Goal: Task Accomplishment & Management: Manage account settings

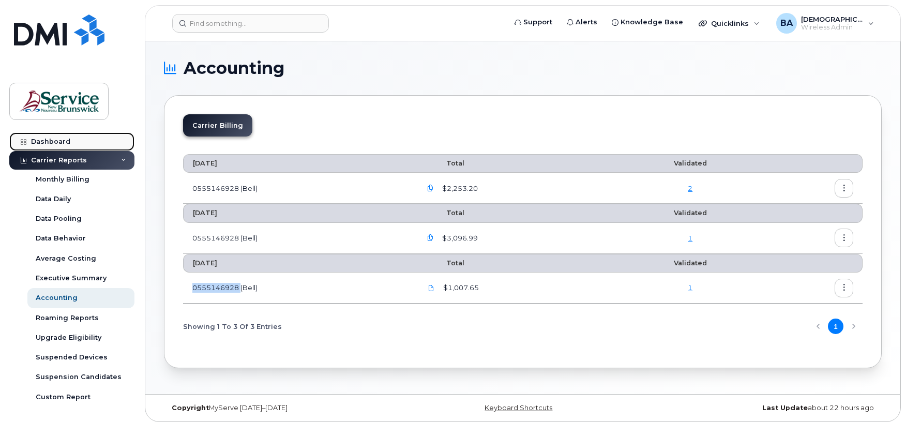
click at [37, 134] on link "Dashboard" at bounding box center [71, 141] width 125 height 19
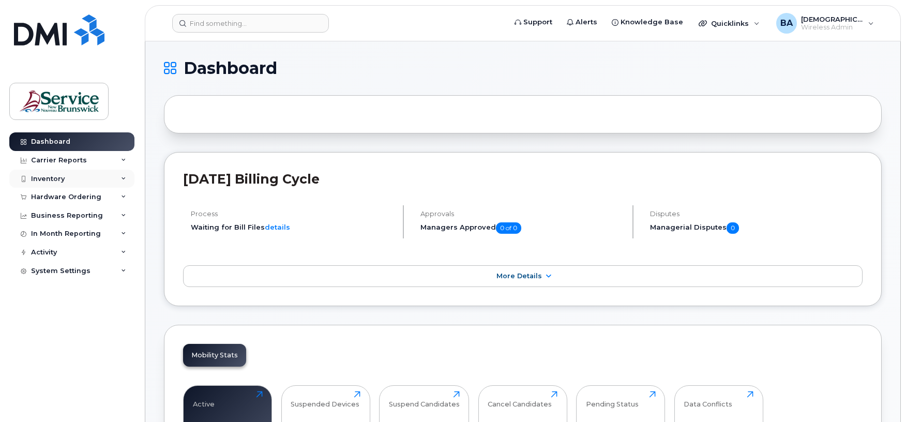
click at [37, 183] on div "Inventory" at bounding box center [48, 179] width 34 height 8
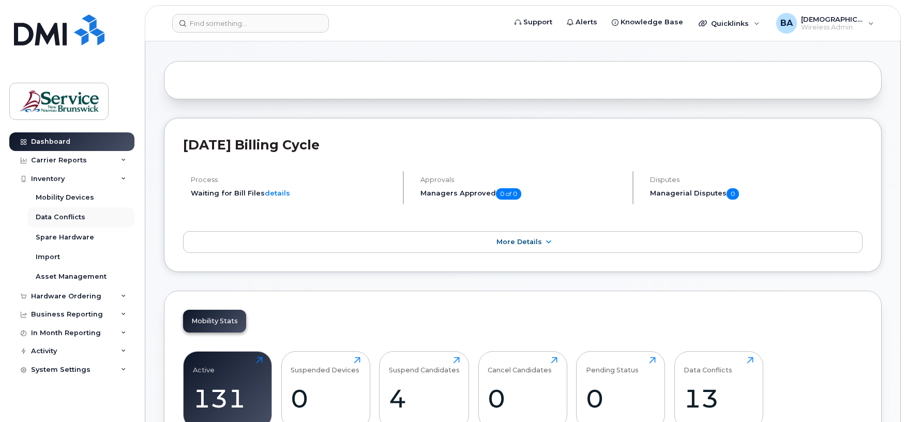
scroll to position [69, 0]
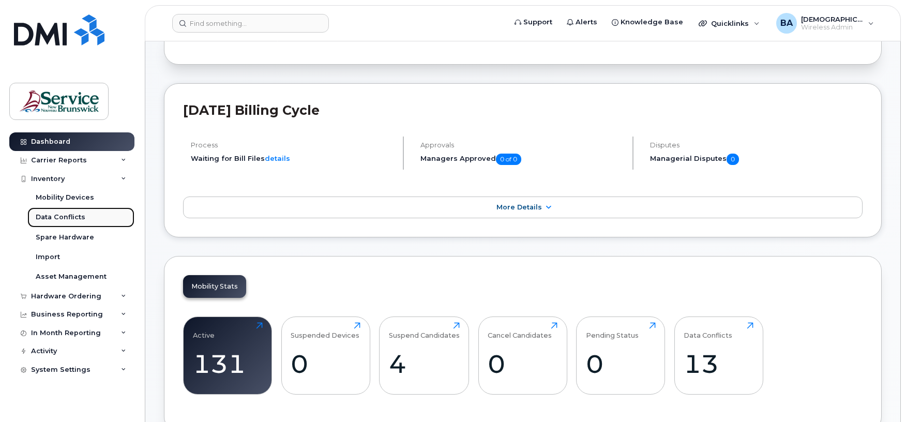
click at [39, 222] on link "Data Conflicts" at bounding box center [80, 217] width 107 height 20
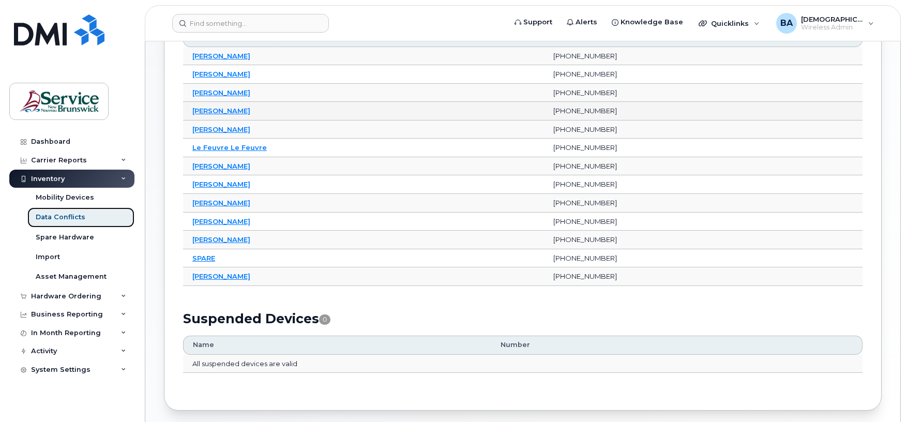
scroll to position [140, 0]
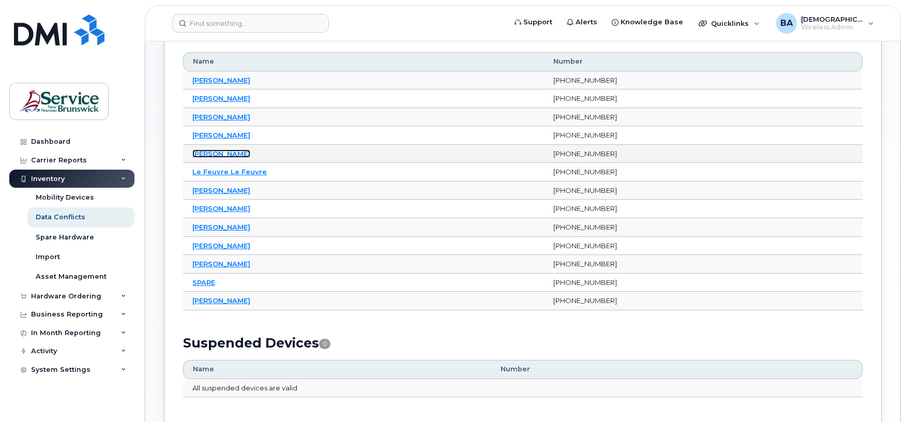
click at [213, 155] on link "Joanne Higgins" at bounding box center [221, 153] width 58 height 8
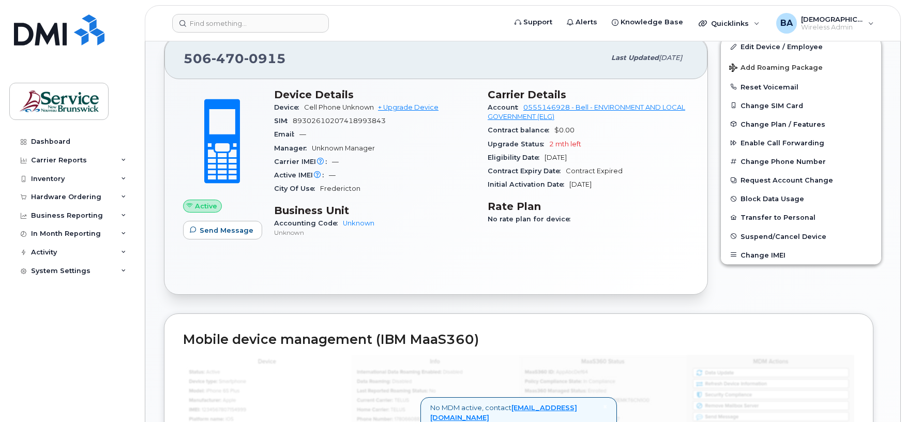
scroll to position [207, 0]
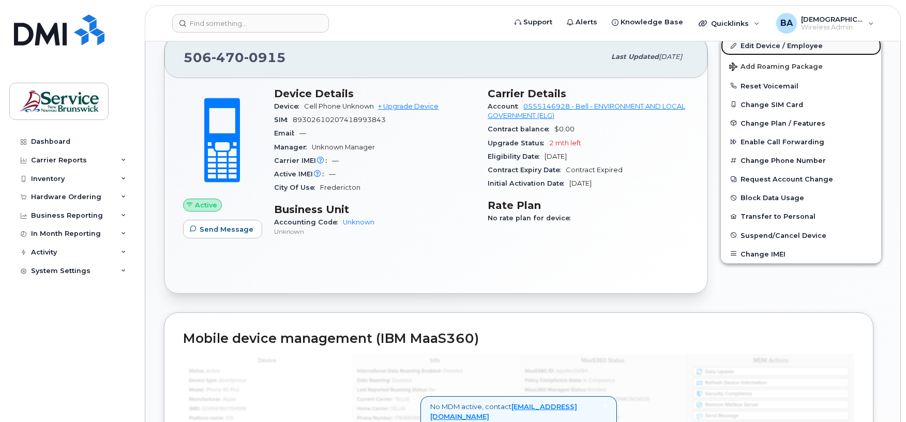
click at [768, 46] on link "Edit Device / Employee" at bounding box center [801, 45] width 160 height 19
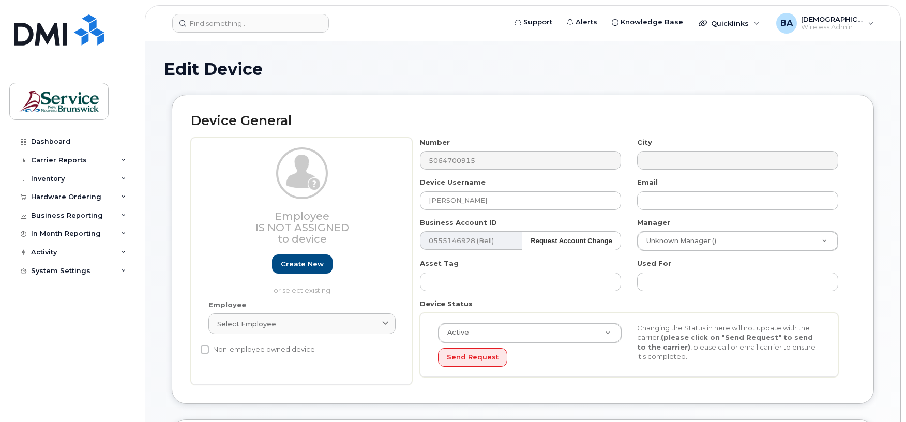
select select "34532060"
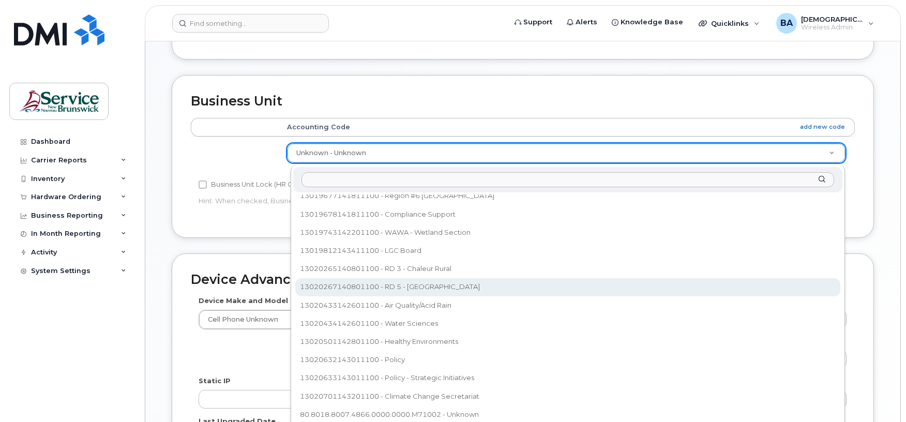
scroll to position [368, 0]
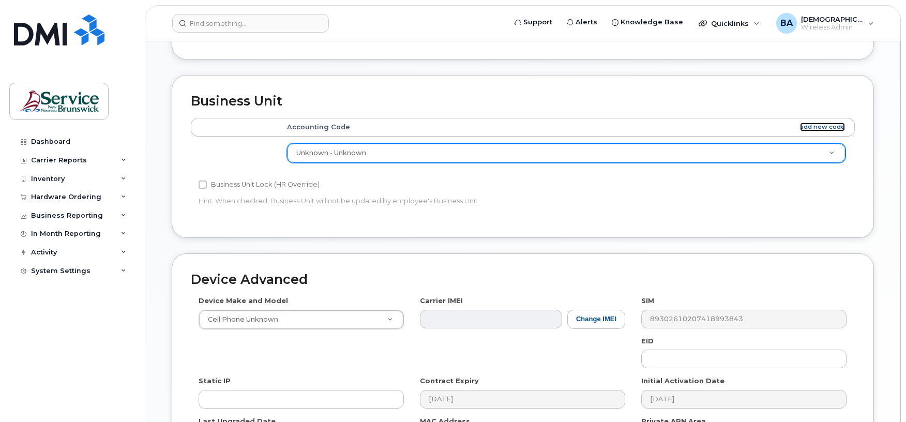
click at [814, 129] on link "add new code" at bounding box center [822, 127] width 45 height 9
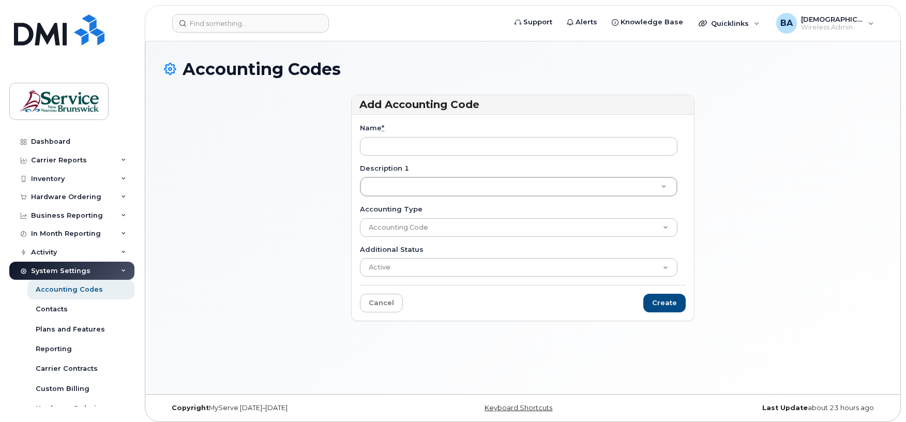
click at [480, 137] on div "Name *" at bounding box center [523, 139] width 326 height 33
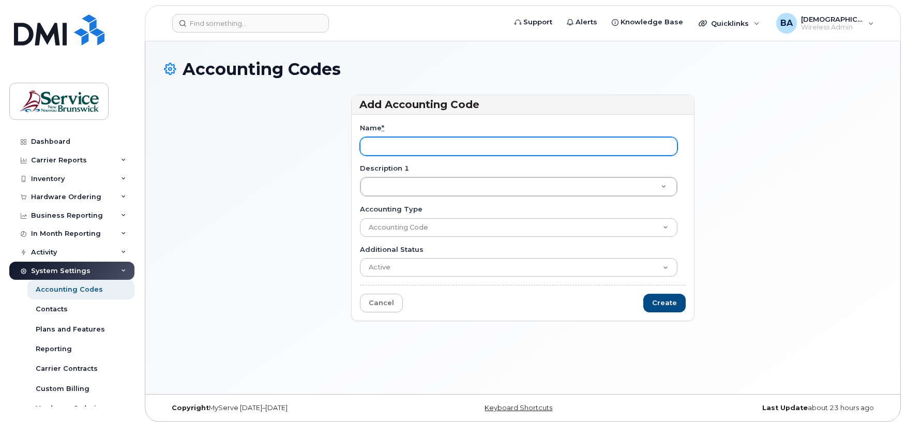
click at [477, 143] on input "Name *" at bounding box center [519, 146] width 318 height 19
paste input "13020631143011100"
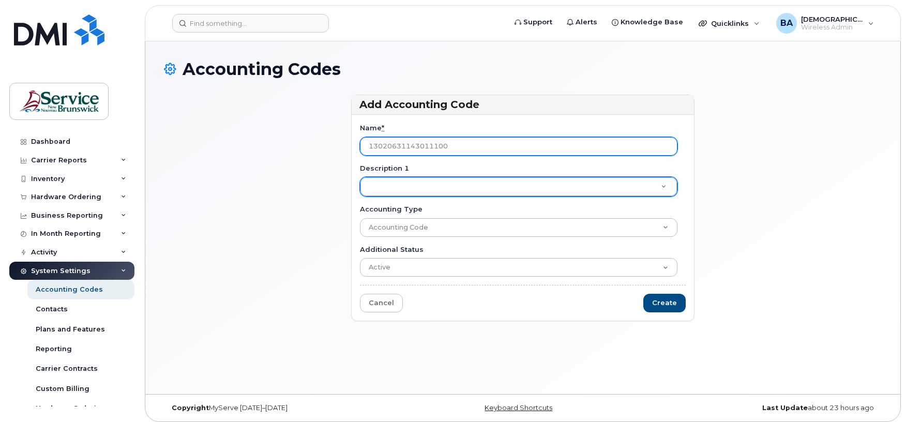
type input "13020631143011100"
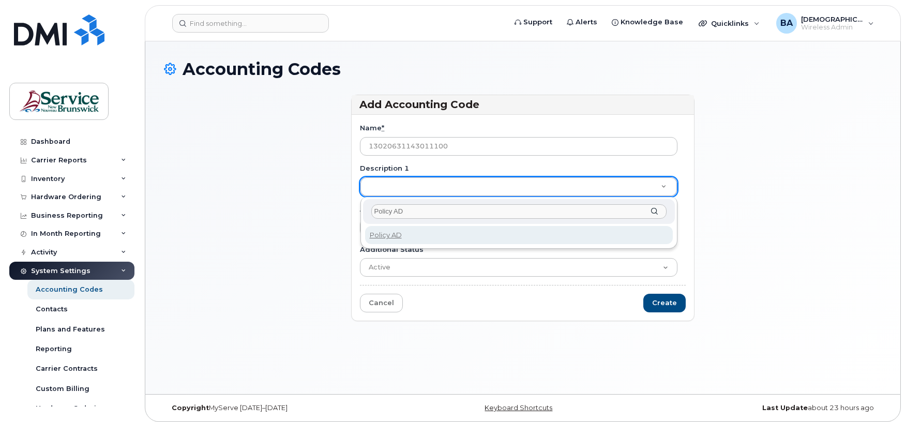
type input "Policy ADM"
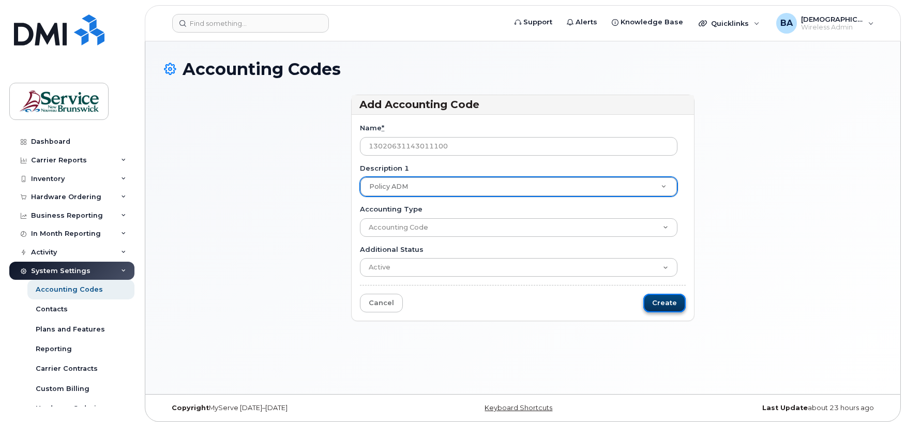
click at [650, 301] on input "Create" at bounding box center [664, 303] width 42 height 19
type input "Saving..."
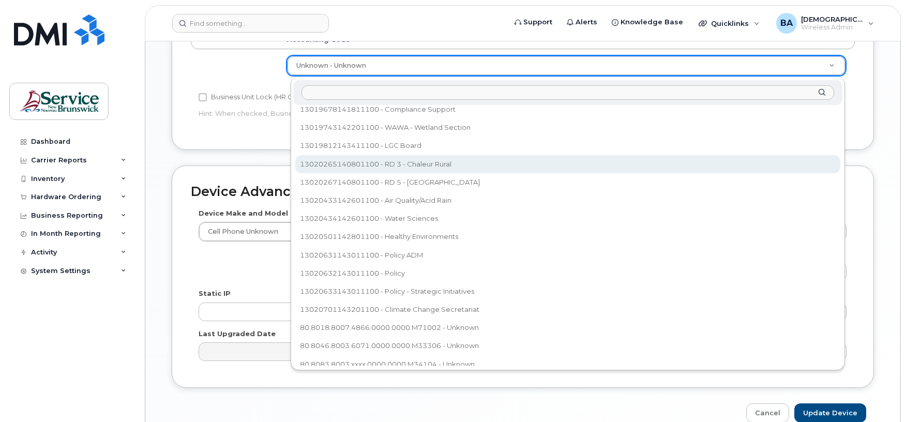
scroll to position [483, 0]
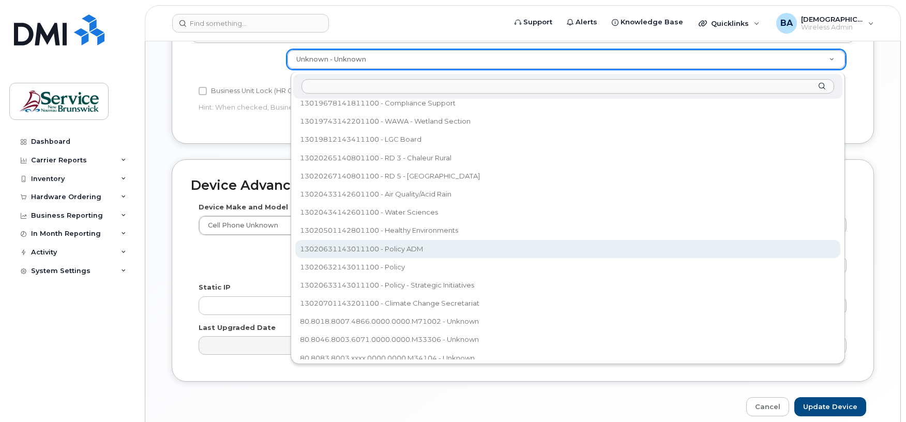
select select "36039694"
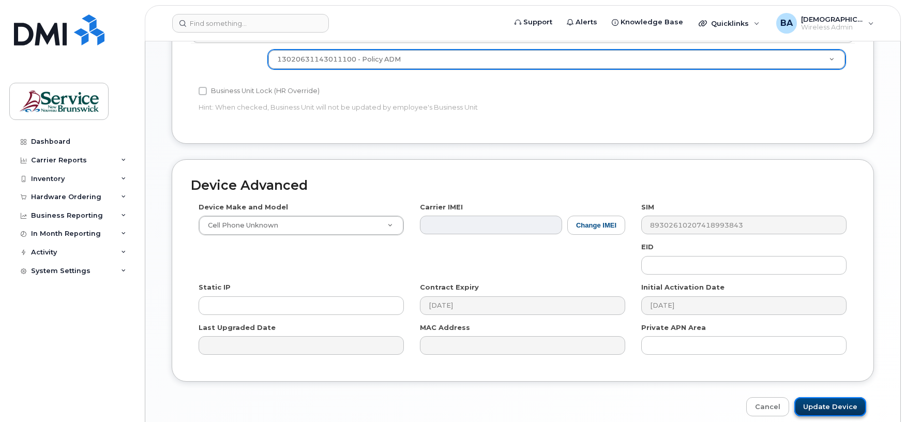
click at [826, 416] on input "Update Device" at bounding box center [830, 406] width 72 height 19
type input "Saving..."
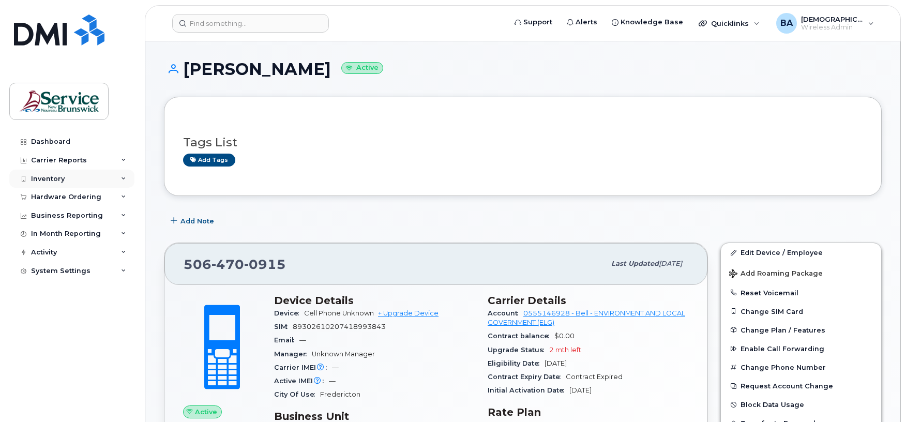
click at [47, 177] on div "Inventory" at bounding box center [48, 179] width 34 height 8
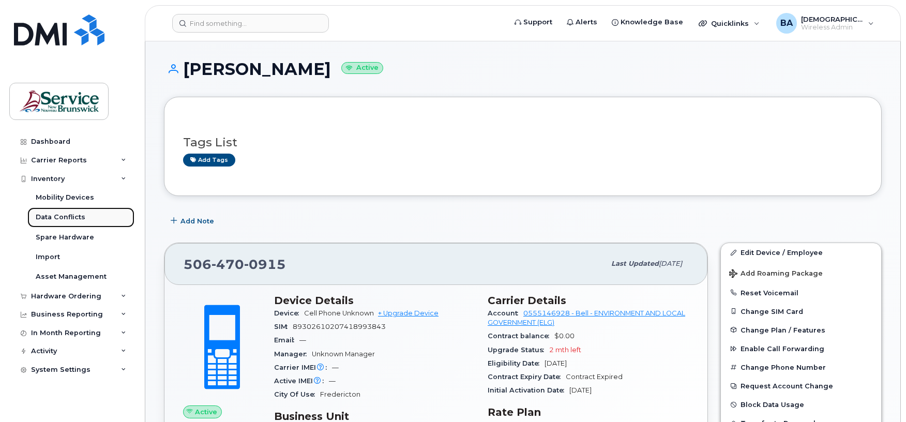
click at [42, 217] on div "Data Conflicts" at bounding box center [61, 217] width 50 height 9
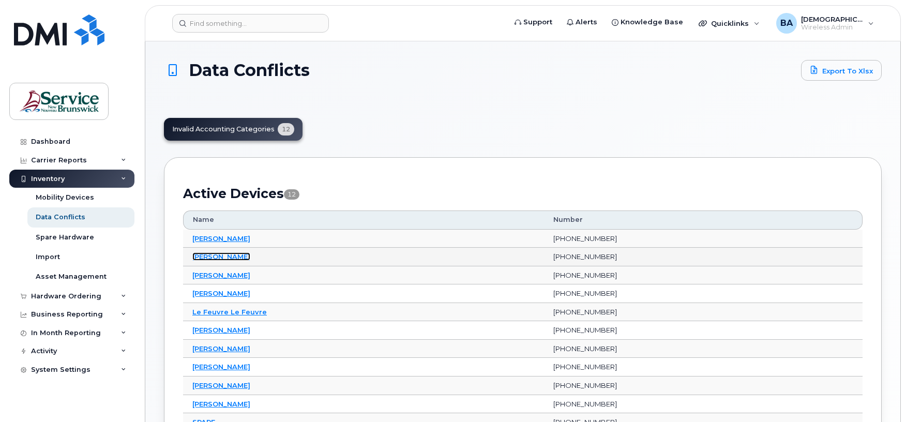
click at [227, 261] on link "Brittany Hope" at bounding box center [221, 256] width 58 height 8
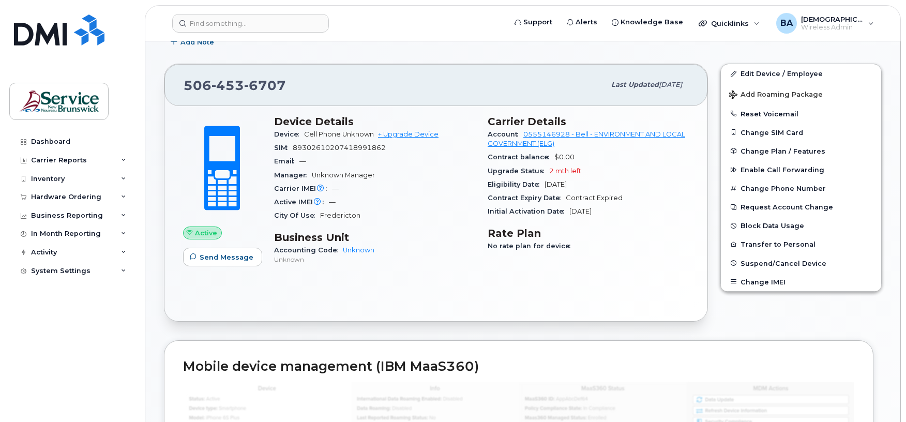
scroll to position [207, 0]
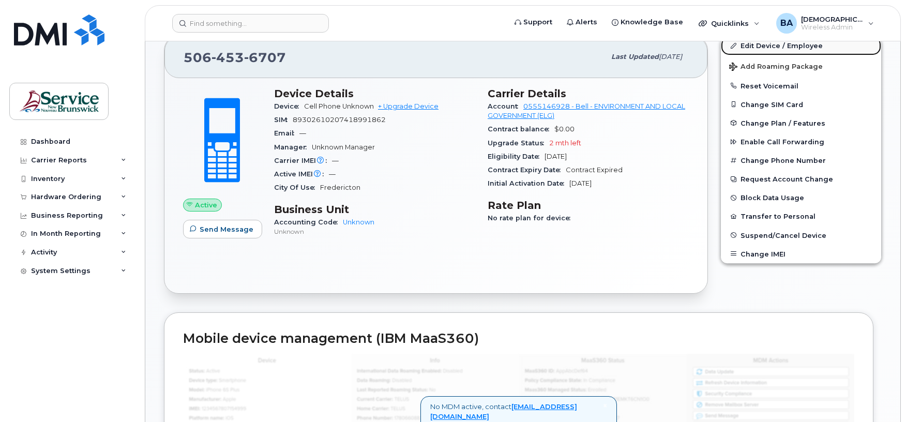
click at [755, 44] on link "Edit Device / Employee" at bounding box center [801, 45] width 160 height 19
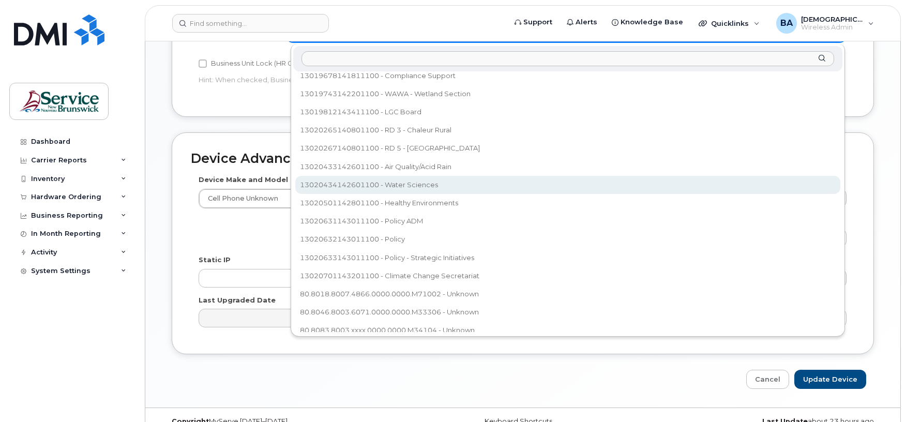
scroll to position [483, 0]
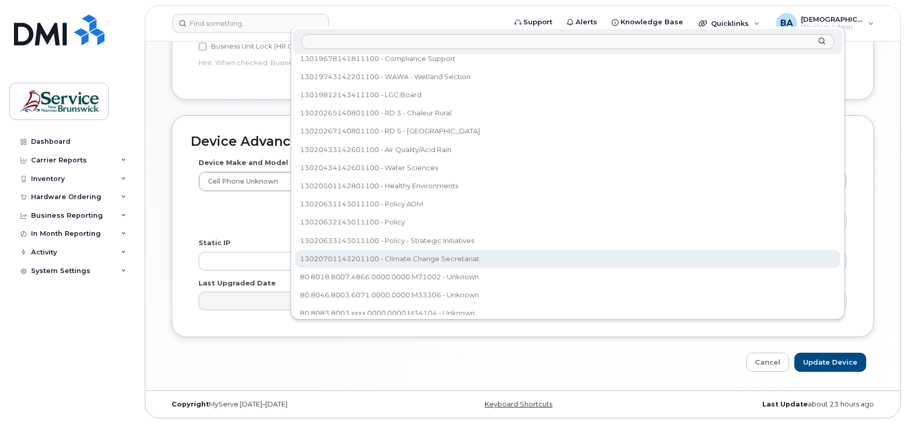
select select "35202606"
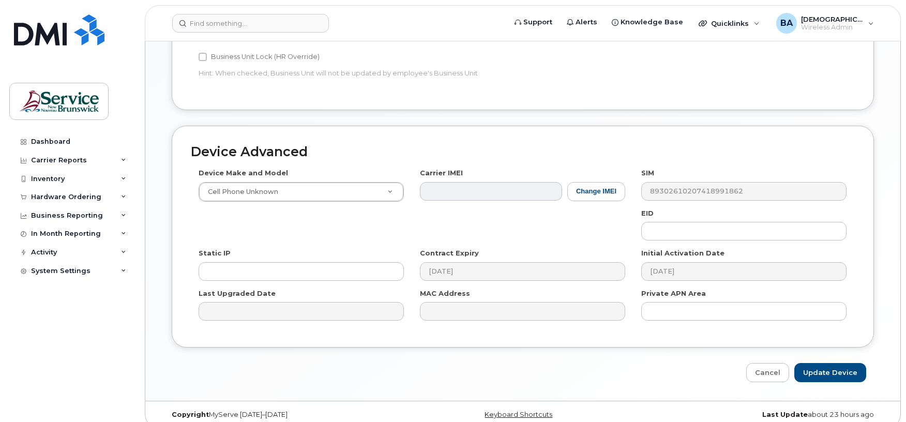
scroll to position [488, 0]
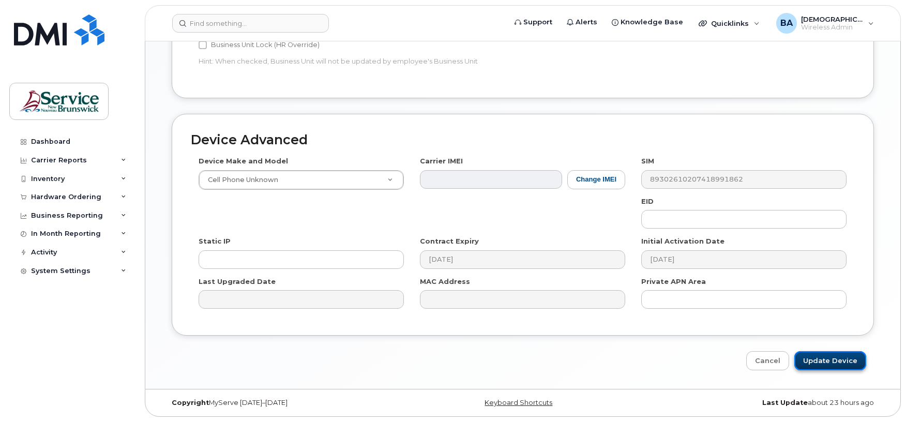
click at [816, 360] on input "Update Device" at bounding box center [830, 360] width 72 height 19
type input "Saving..."
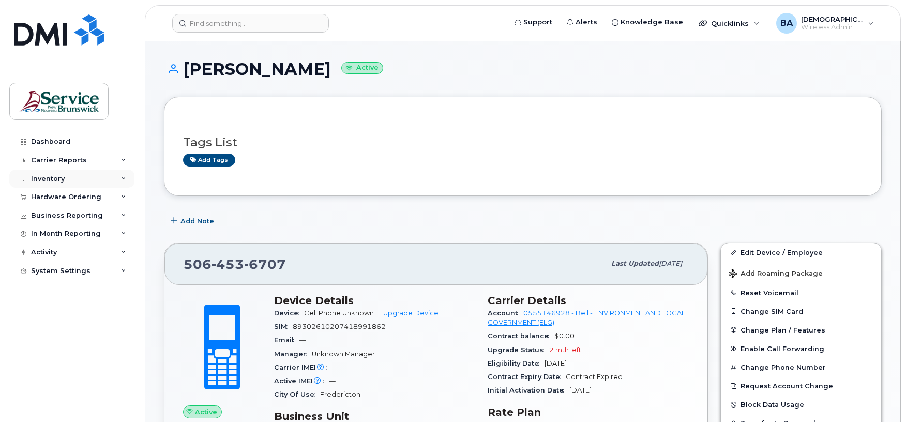
click at [41, 170] on div "Inventory" at bounding box center [71, 179] width 125 height 19
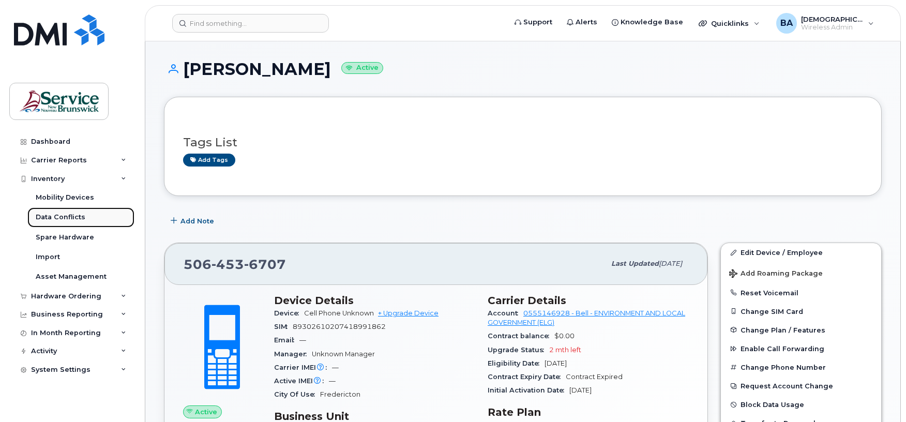
click at [52, 220] on div "Data Conflicts" at bounding box center [61, 217] width 50 height 9
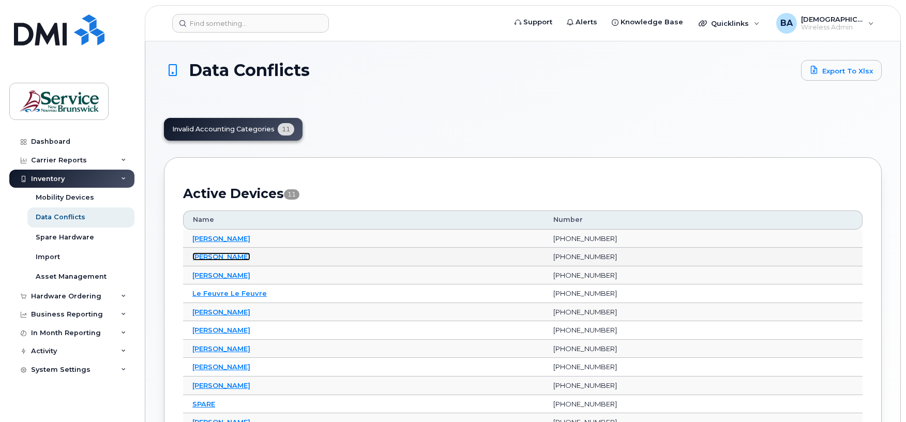
click at [222, 256] on link "Christine Dupuis" at bounding box center [221, 256] width 58 height 8
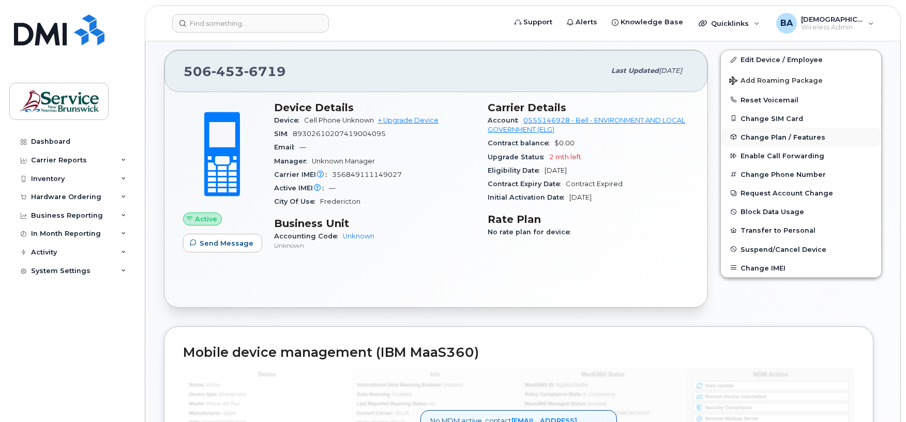
scroll to position [207, 0]
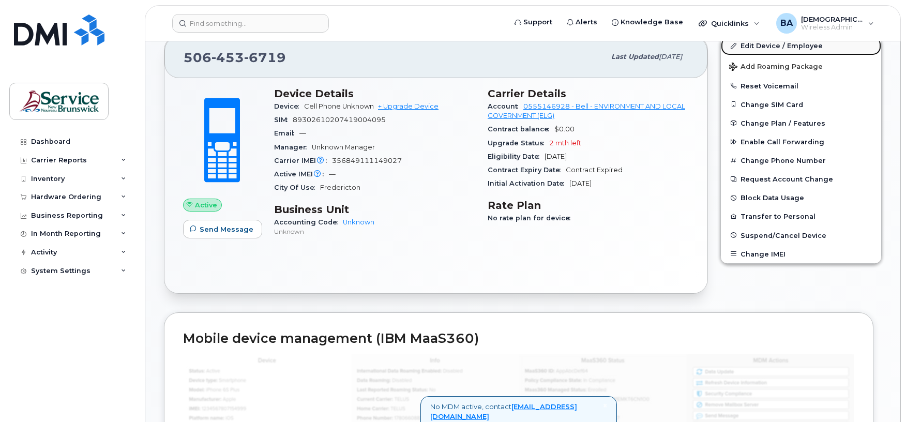
click at [752, 44] on link "Edit Device / Employee" at bounding box center [801, 45] width 160 height 19
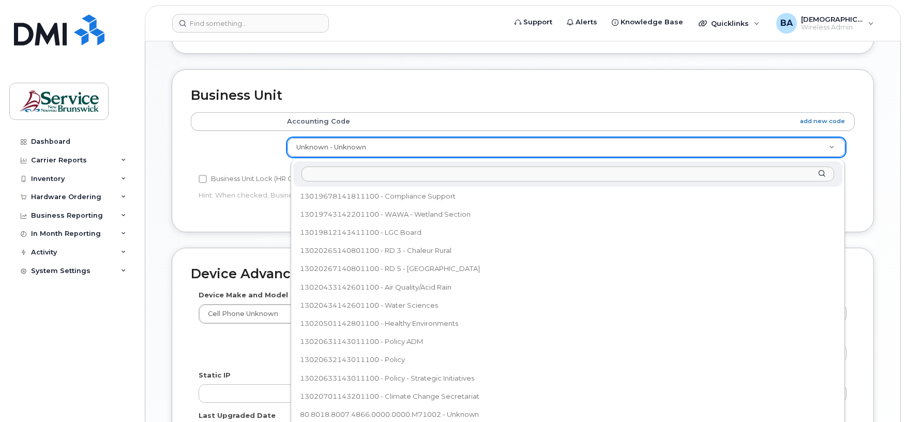
scroll to position [414, 0]
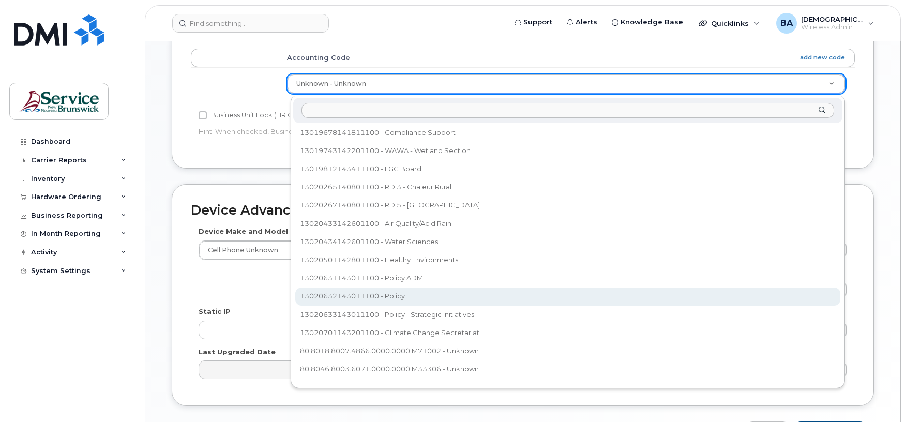
select select "35995794"
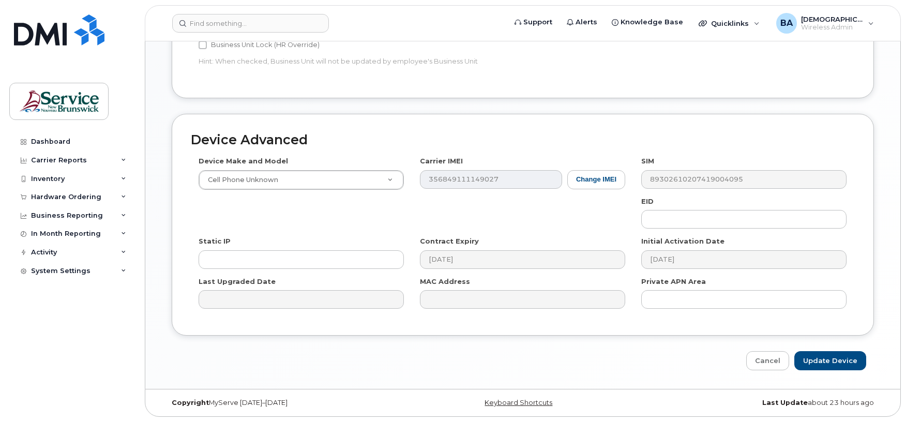
scroll to position [488, 0]
click at [817, 363] on input "Update Device" at bounding box center [830, 360] width 72 height 19
type input "Saving..."
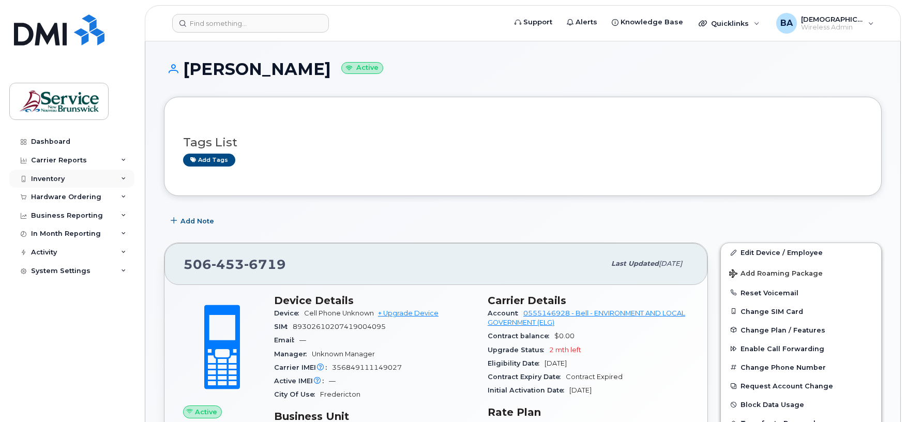
click at [48, 181] on div "Inventory" at bounding box center [48, 179] width 34 height 8
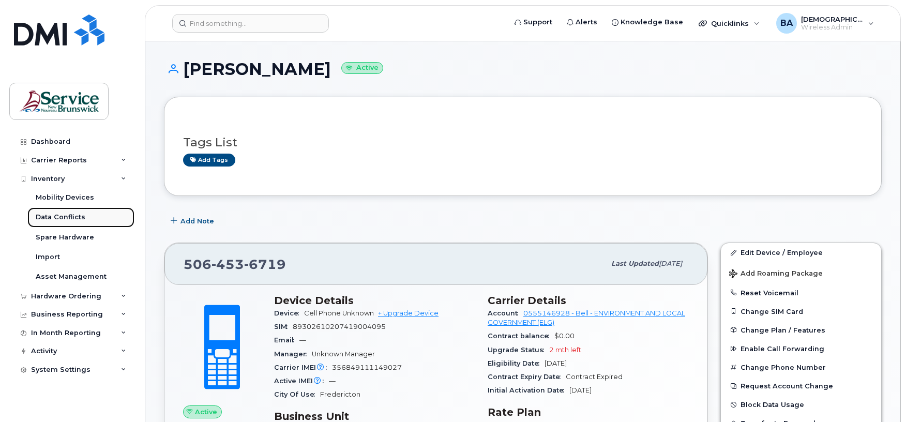
click at [56, 216] on div "Data Conflicts" at bounding box center [61, 217] width 50 height 9
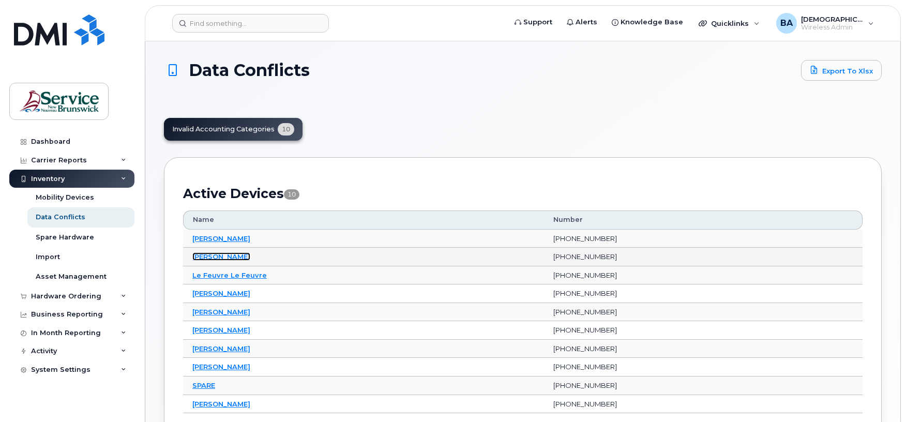
click at [209, 261] on link "[PERSON_NAME]" at bounding box center [221, 256] width 58 height 8
click at [209, 257] on link "[PERSON_NAME]" at bounding box center [221, 256] width 58 height 8
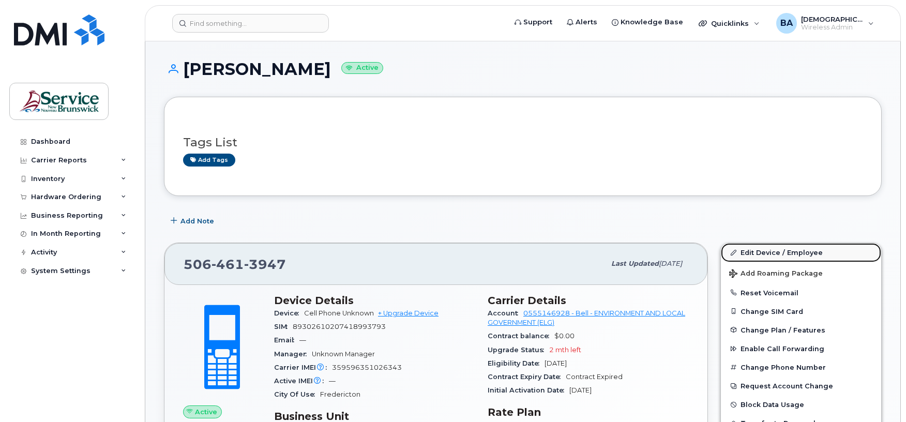
click at [750, 255] on link "Edit Device / Employee" at bounding box center [801, 252] width 160 height 19
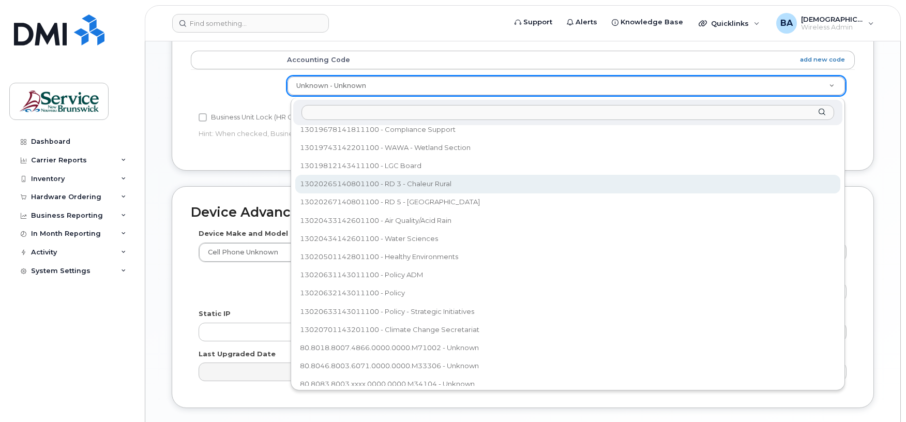
scroll to position [483, 0]
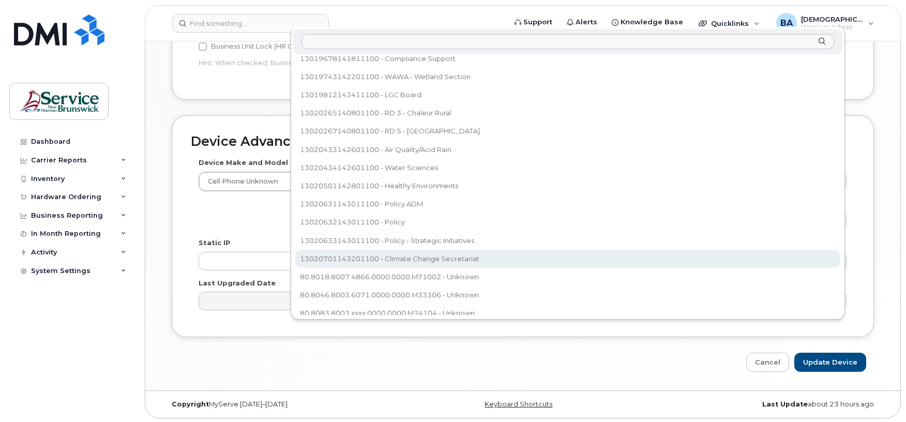
select select "35202606"
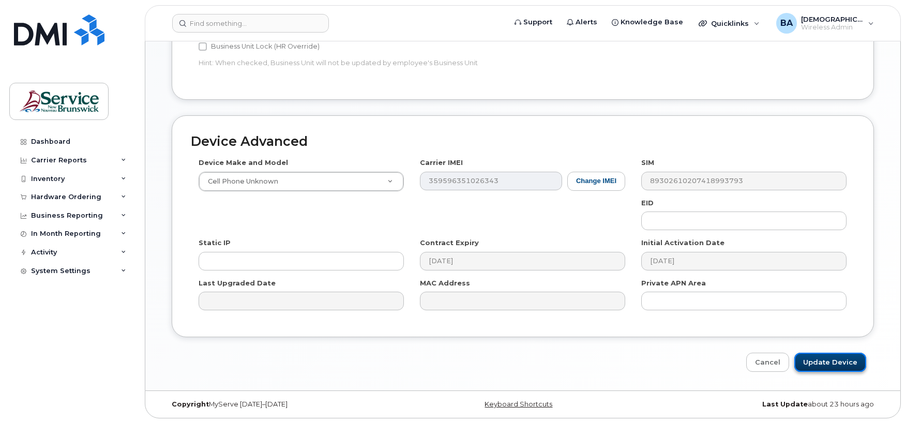
click at [827, 365] on input "Update Device" at bounding box center [830, 362] width 72 height 19
type input "Saving..."
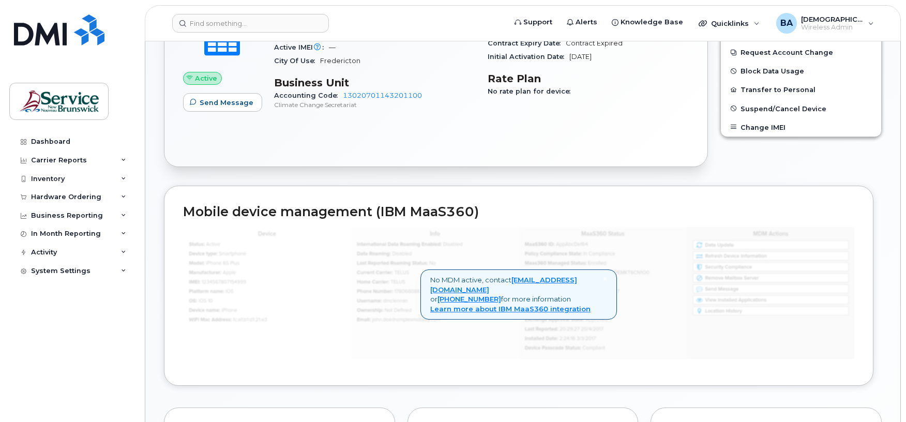
scroll to position [344, 0]
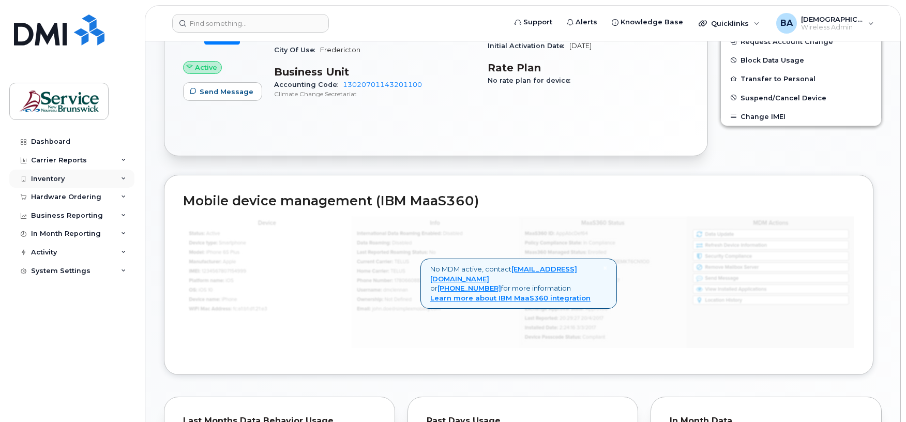
click at [52, 179] on div "Inventory" at bounding box center [48, 179] width 34 height 8
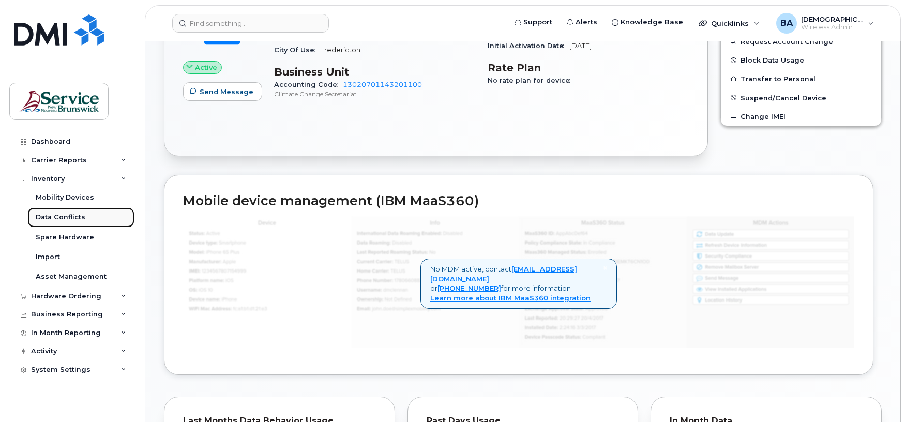
click at [52, 218] on div "Data Conflicts" at bounding box center [61, 217] width 50 height 9
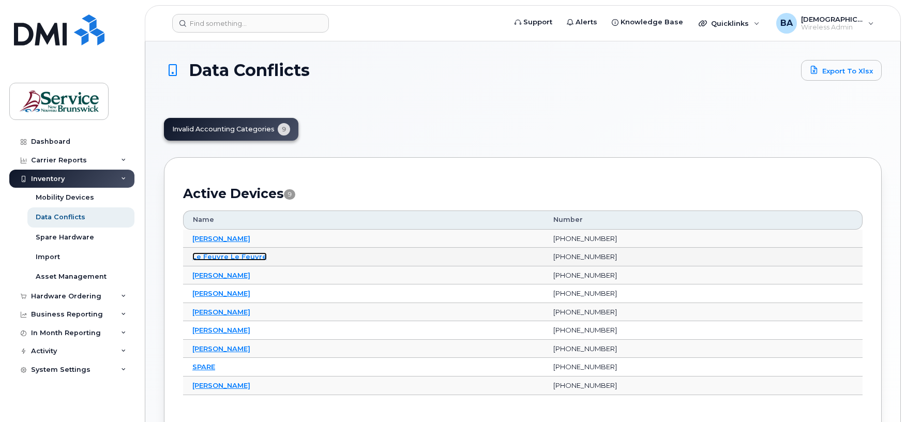
click at [217, 256] on link "Le Feuvre Le Feuvre" at bounding box center [229, 256] width 74 height 8
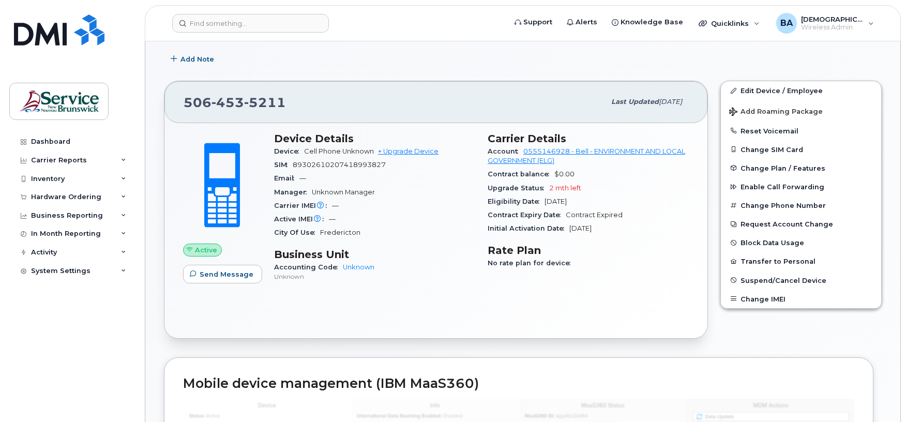
scroll to position [138, 0]
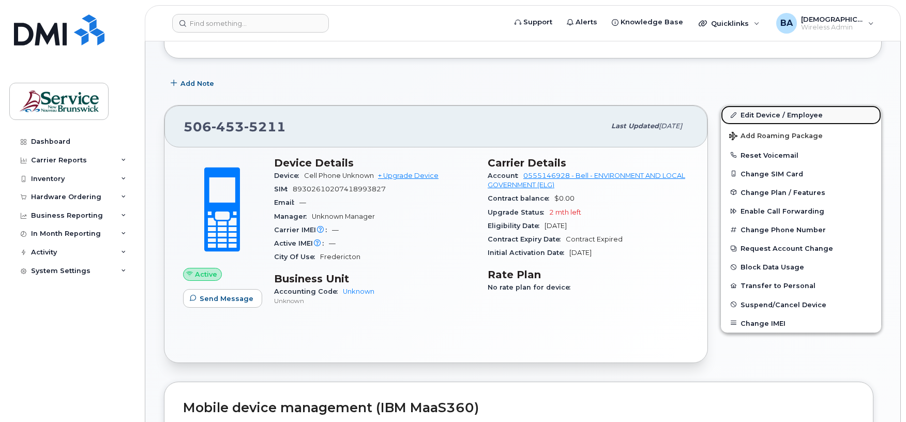
click at [770, 116] on link "Edit Device / Employee" at bounding box center [801, 115] width 160 height 19
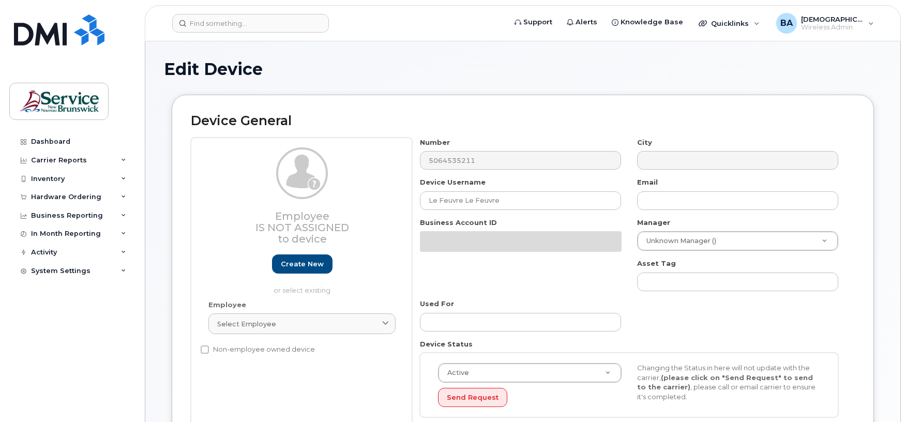
select select "34532060"
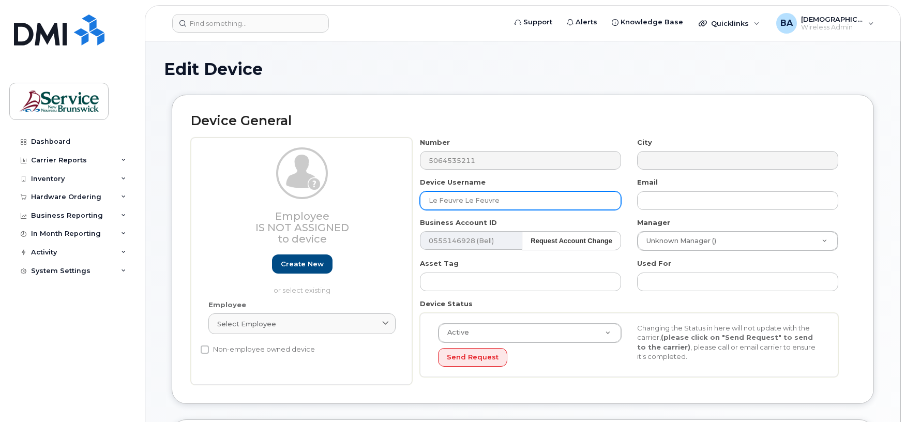
click at [511, 202] on input "Le Feuvre Le Feuvre" at bounding box center [520, 200] width 201 height 19
drag, startPoint x: 464, startPoint y: 199, endPoint x: 513, endPoint y: 201, distance: 49.2
click at [513, 201] on input "Le Feuvre Le Feuvre" at bounding box center [520, 200] width 201 height 19
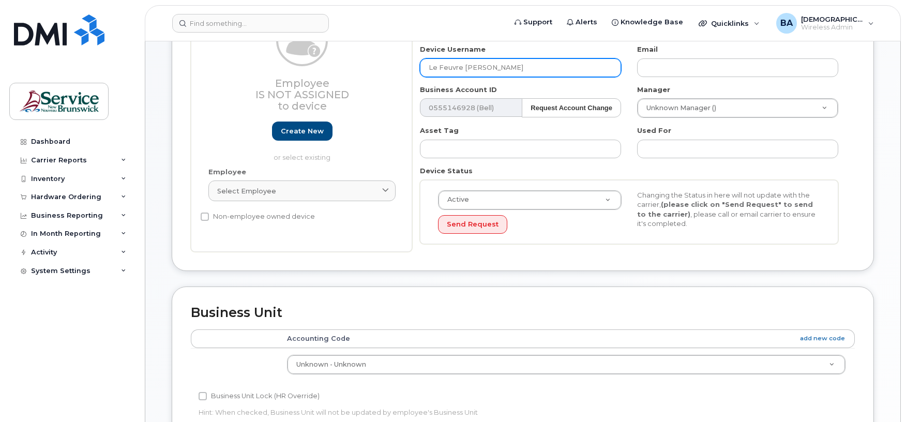
scroll to position [138, 0]
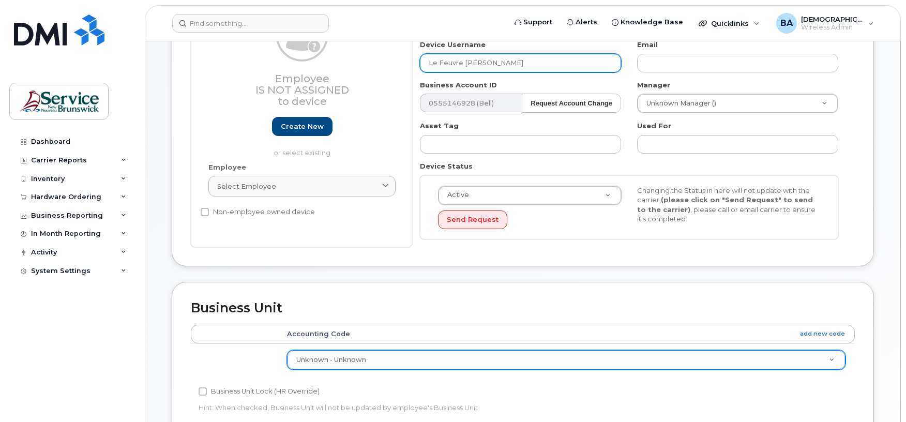
type input "Le Feuvre Katherine"
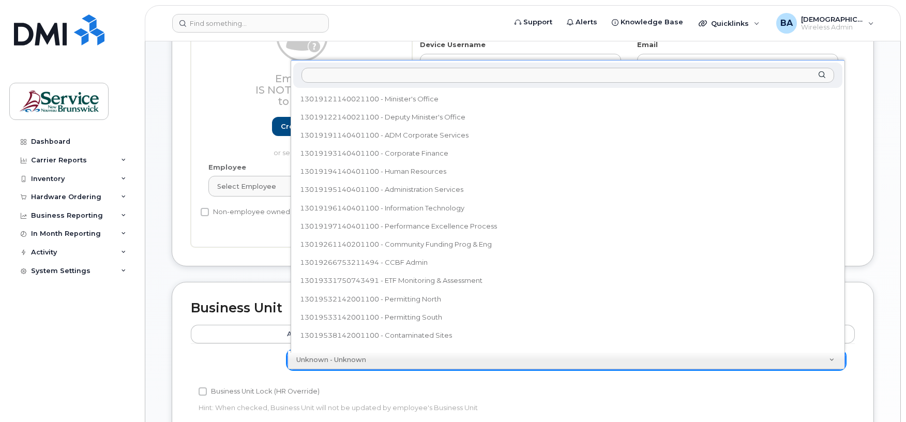
scroll to position [384, 0]
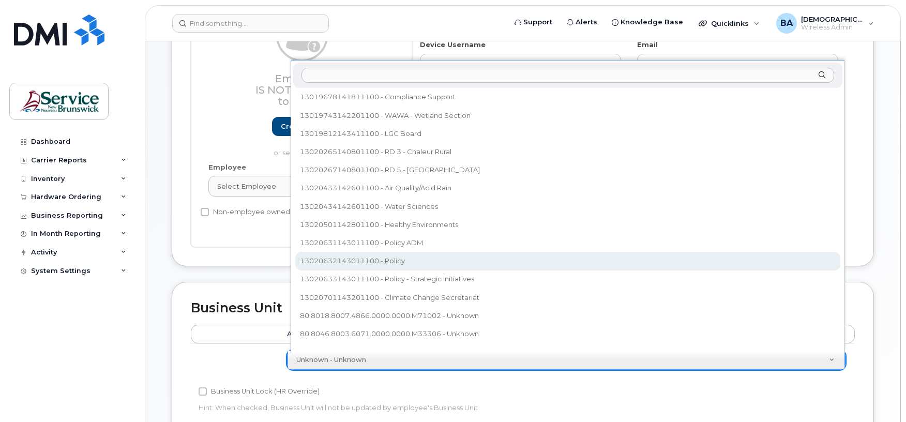
select select "35995794"
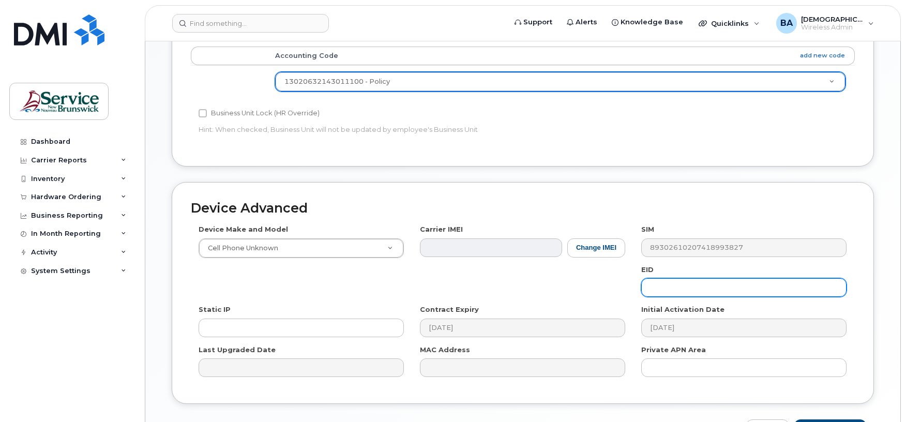
scroll to position [483, 0]
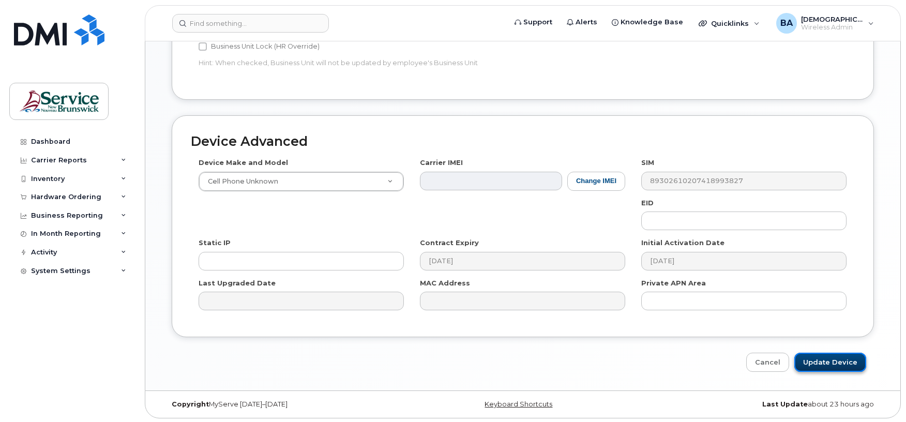
click at [824, 367] on input "Update Device" at bounding box center [830, 362] width 72 height 19
type input "Saving..."
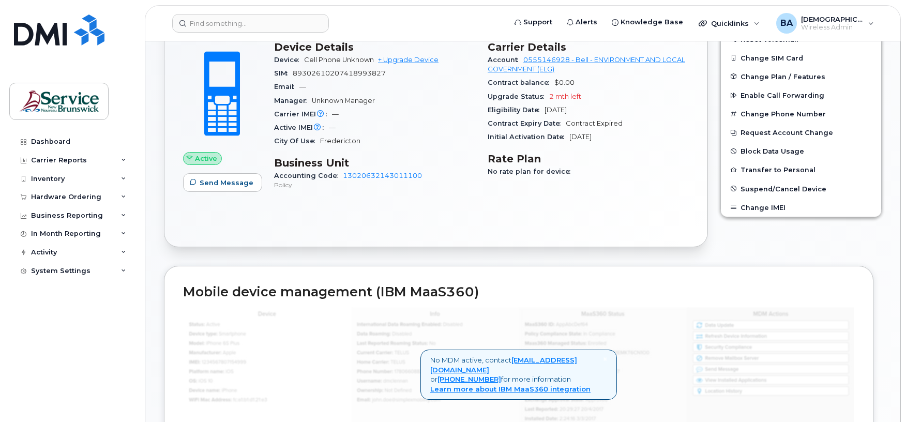
scroll to position [276, 0]
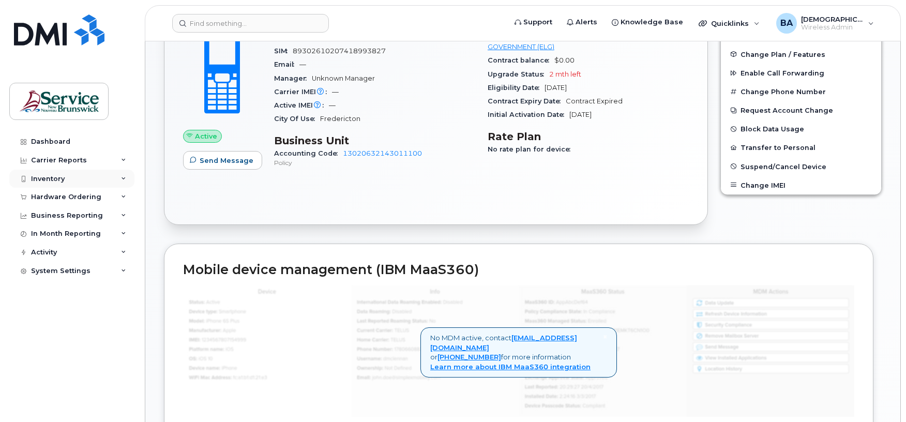
click at [54, 175] on div "Inventory" at bounding box center [48, 179] width 34 height 8
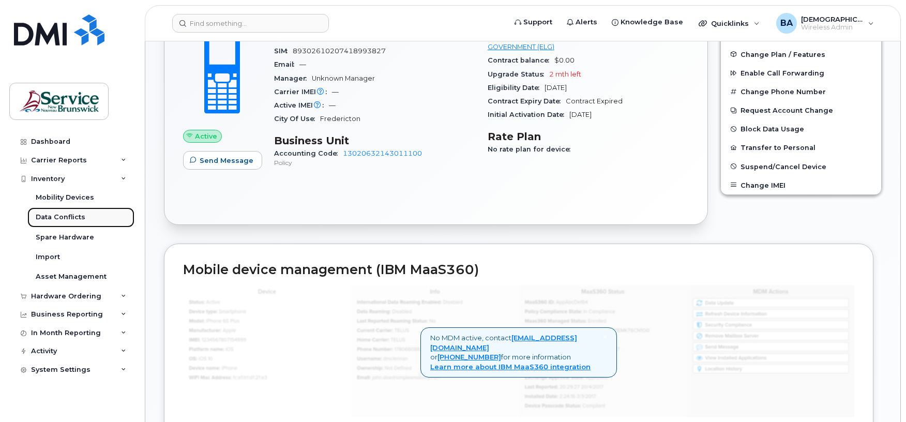
click at [50, 213] on div "Data Conflicts" at bounding box center [61, 217] width 50 height 9
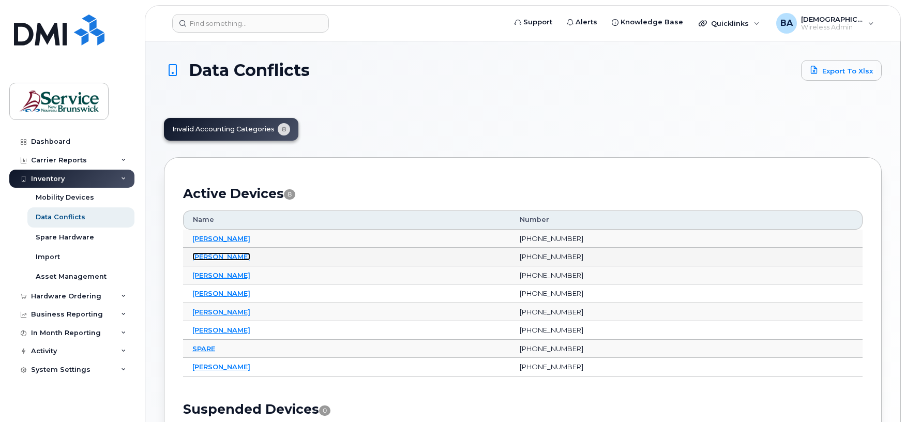
click at [207, 260] on link "[PERSON_NAME]" at bounding box center [221, 256] width 58 height 8
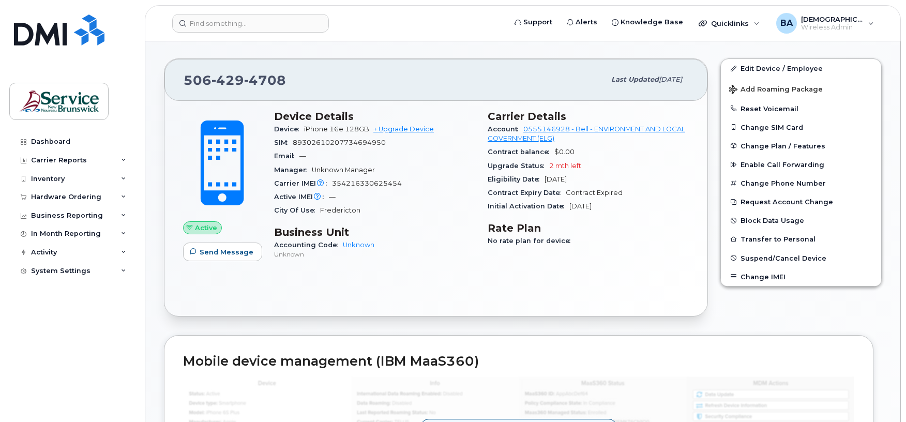
scroll to position [207, 0]
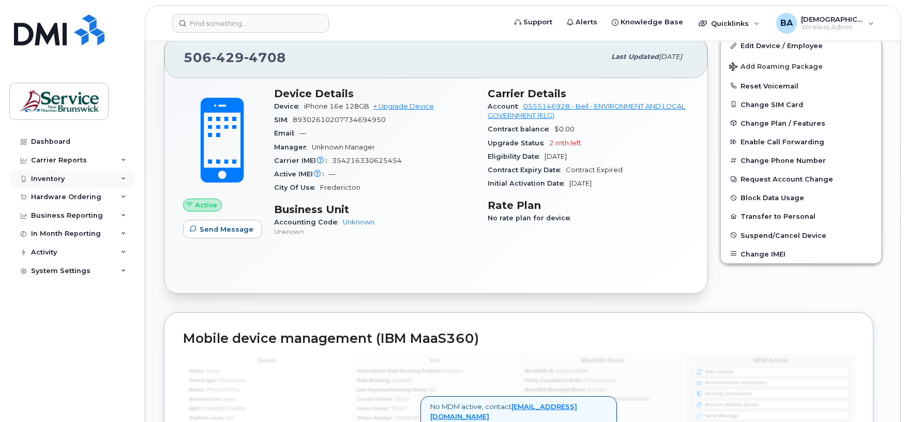
click at [58, 176] on div "Inventory" at bounding box center [48, 179] width 34 height 8
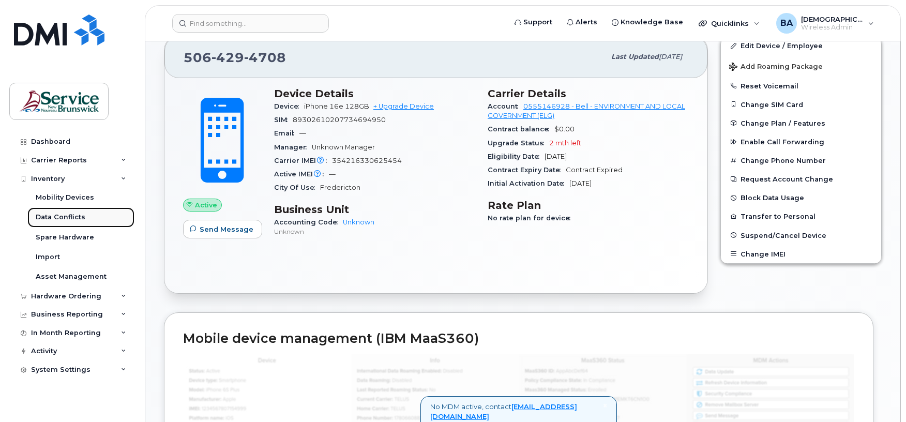
click at [67, 218] on div "Data Conflicts" at bounding box center [61, 217] width 50 height 9
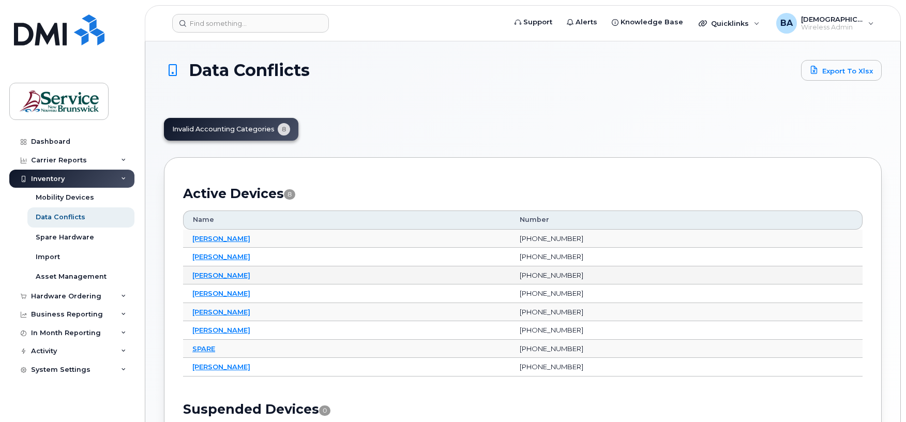
click at [239, 277] on link "[PERSON_NAME]" at bounding box center [221, 275] width 58 height 8
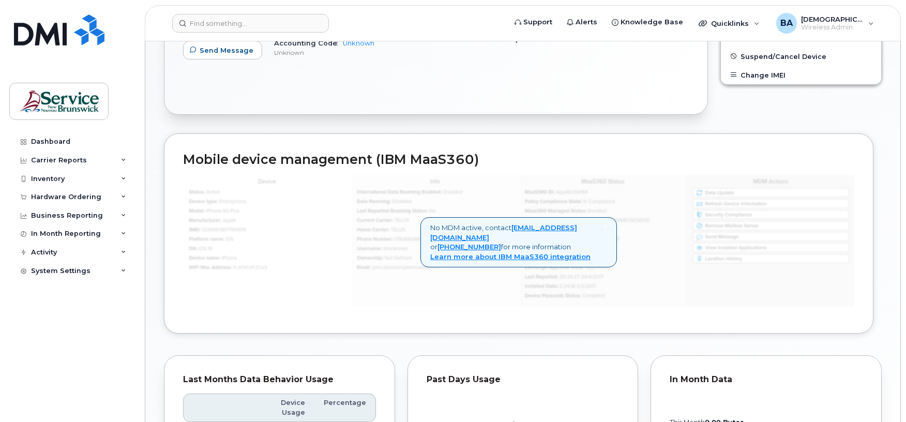
scroll to position [138, 0]
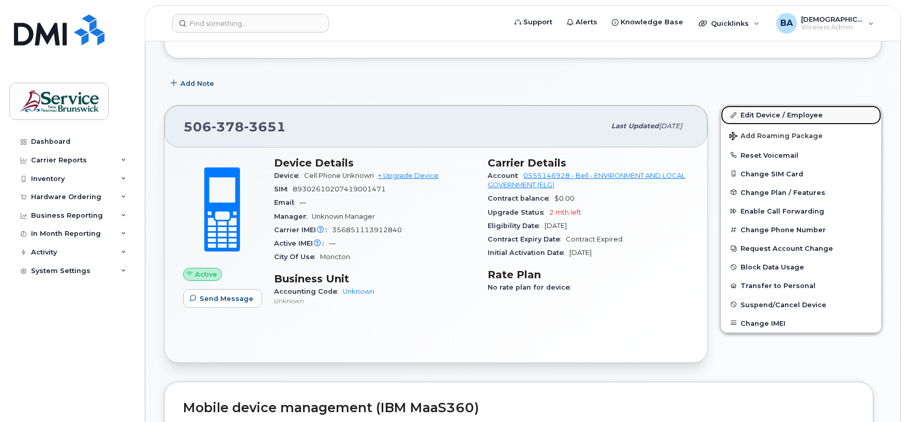
click at [773, 116] on link "Edit Device / Employee" at bounding box center [801, 115] width 160 height 19
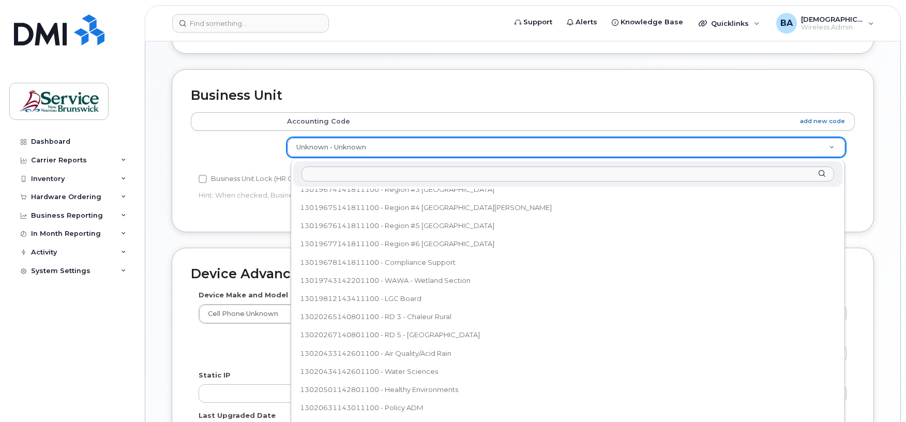
scroll to position [386, 0]
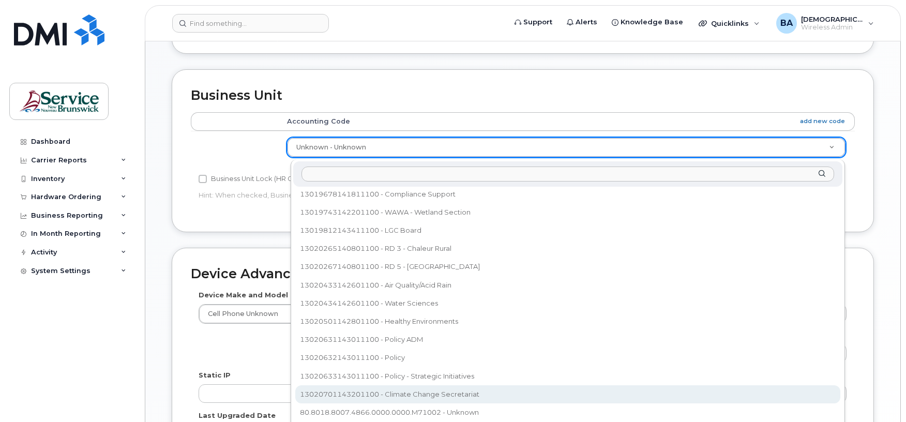
select select "35202606"
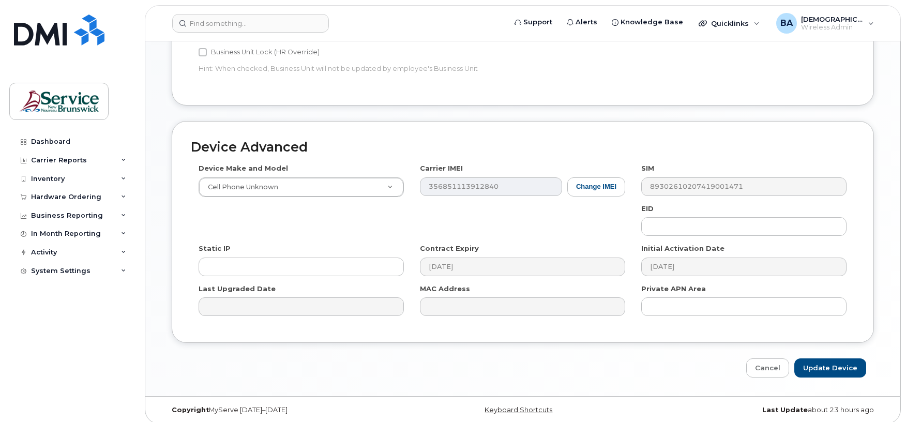
scroll to position [488, 0]
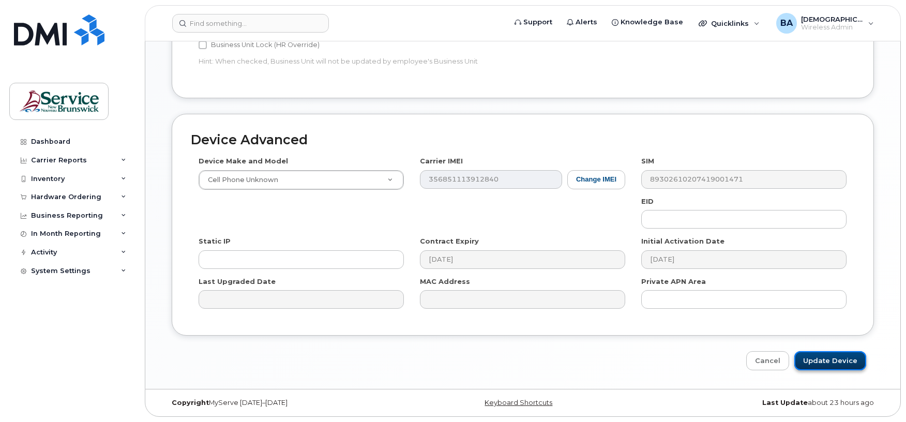
click at [807, 363] on input "Update Device" at bounding box center [830, 360] width 72 height 19
type input "Saving..."
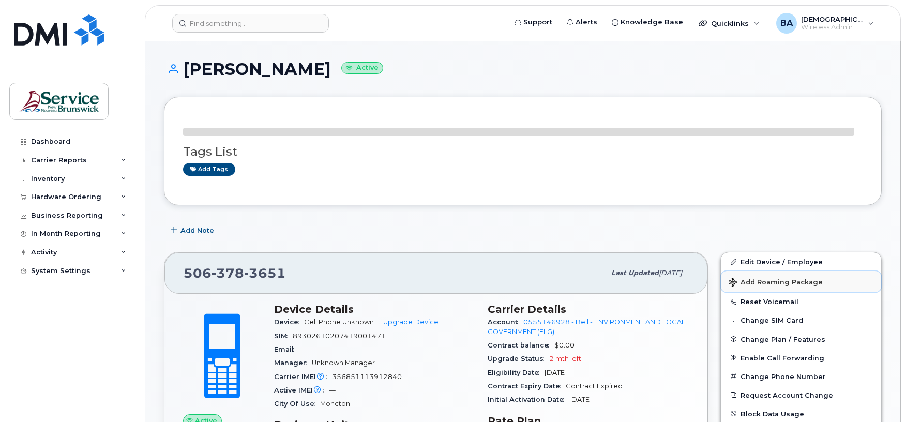
click at [771, 290] on button "Add Roaming Package" at bounding box center [801, 281] width 160 height 21
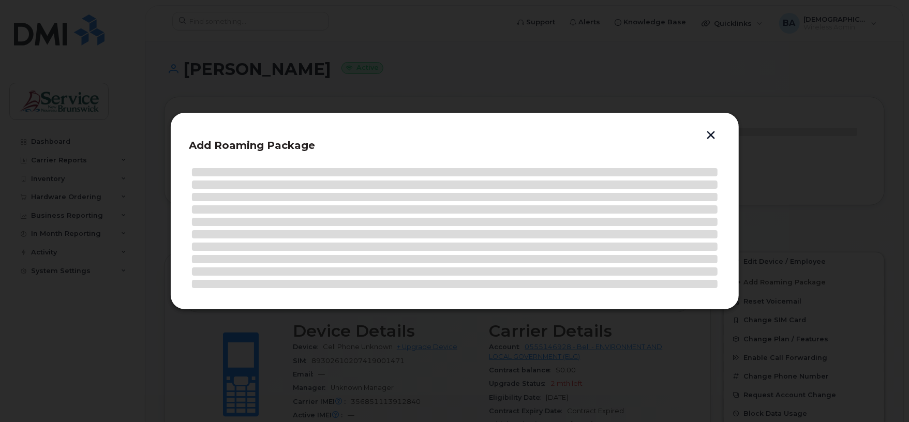
click at [705, 134] on button "button" at bounding box center [711, 136] width 16 height 11
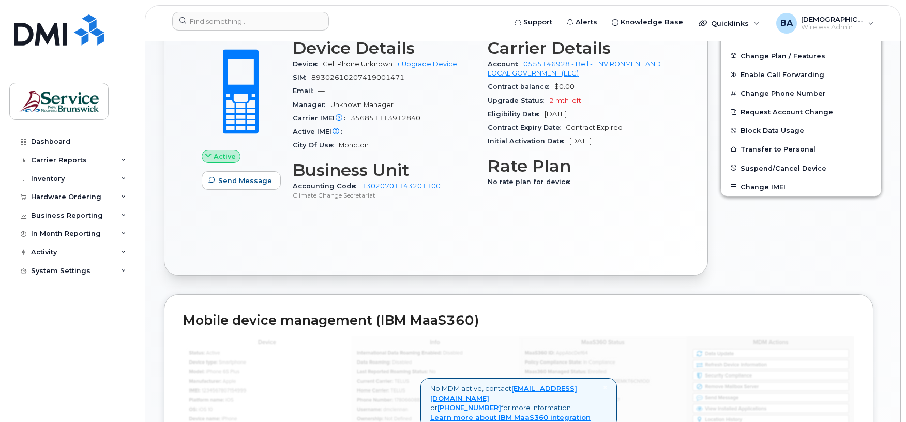
scroll to position [276, 0]
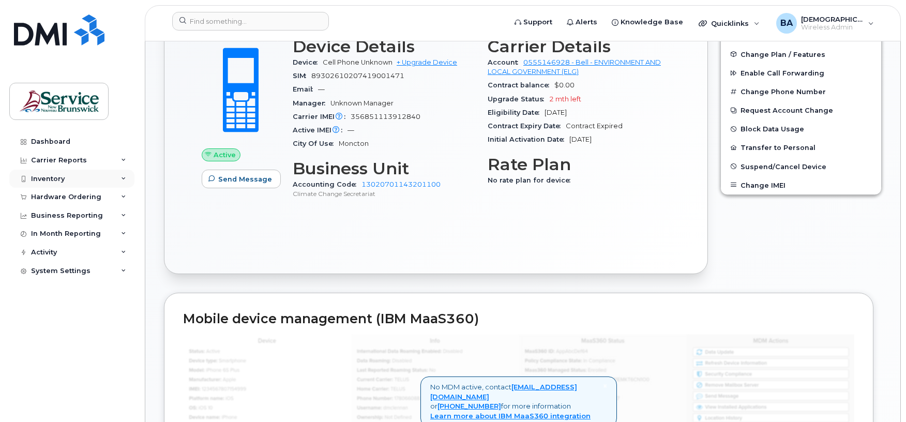
click at [48, 176] on div "Inventory" at bounding box center [48, 179] width 34 height 8
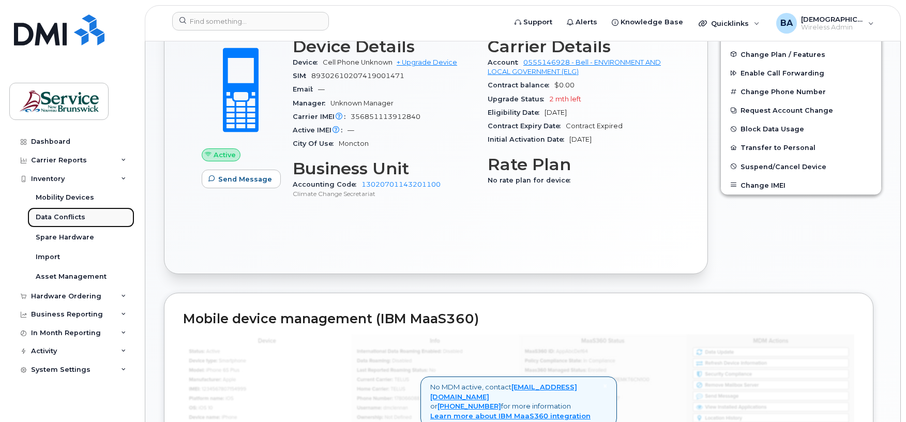
click at [44, 217] on div "Data Conflicts" at bounding box center [61, 217] width 50 height 9
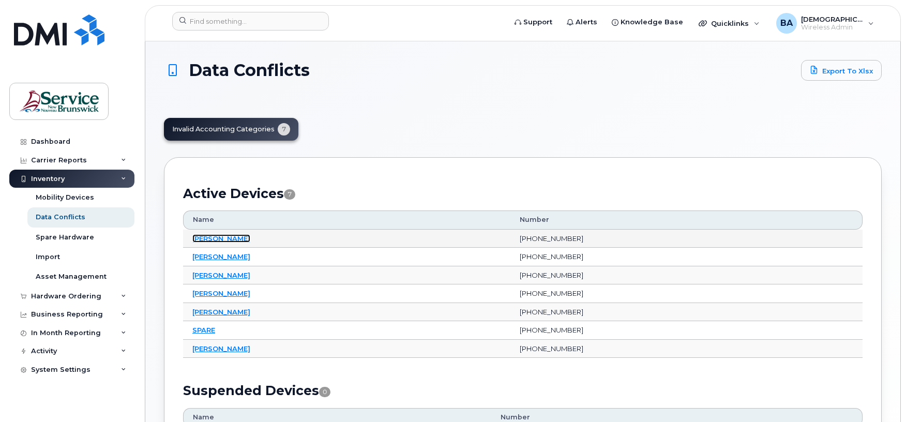
click at [211, 241] on link "Alain Smith" at bounding box center [221, 238] width 58 height 8
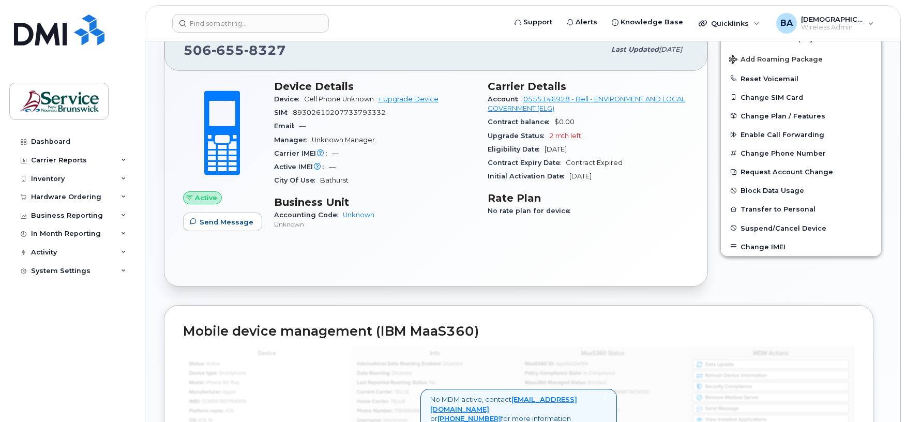
scroll to position [207, 0]
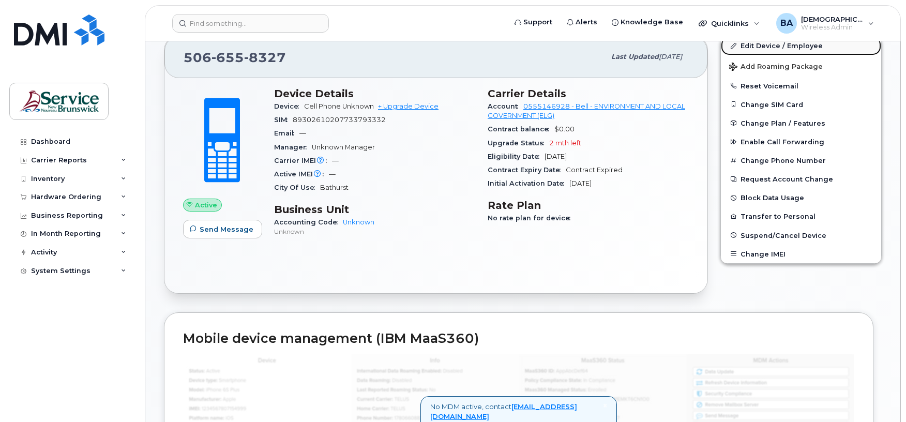
click at [776, 51] on link "Edit Device / Employee" at bounding box center [801, 45] width 160 height 19
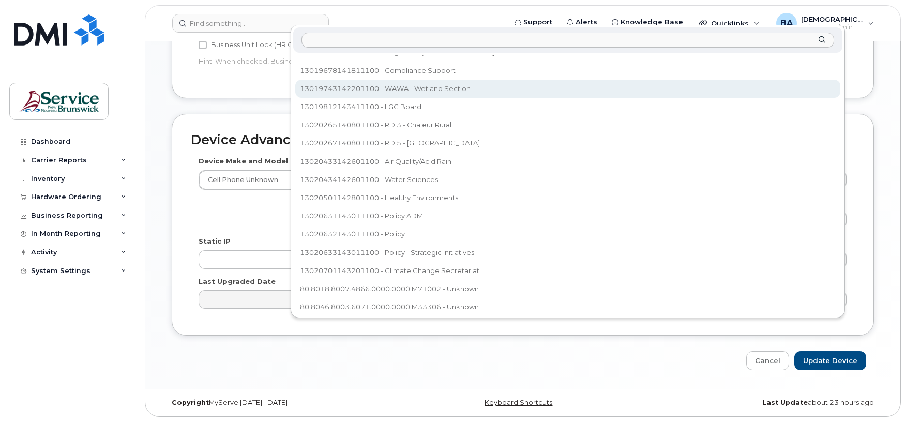
scroll to position [389, 0]
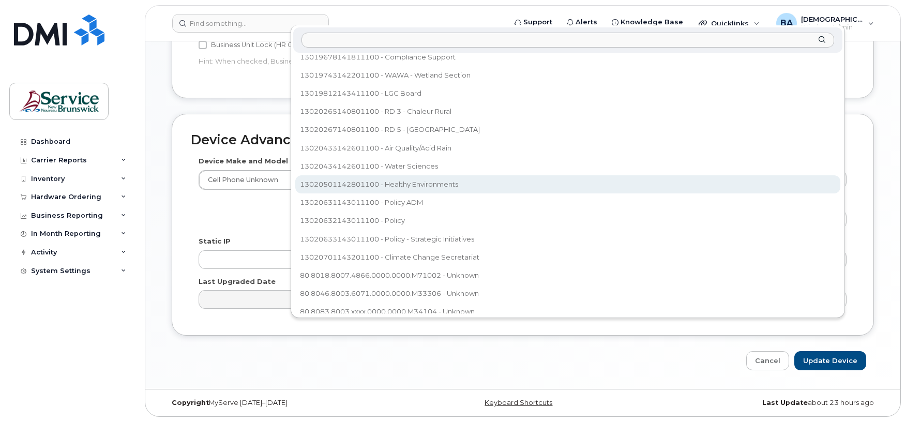
select select "35201292"
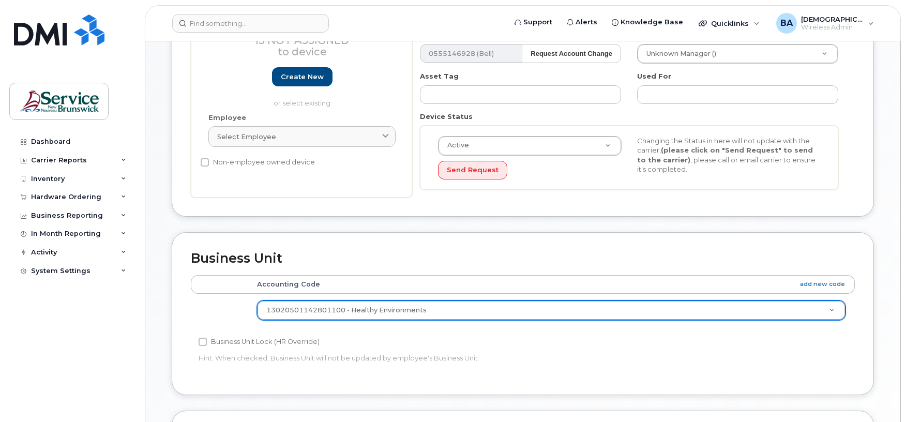
scroll to position [4, 0]
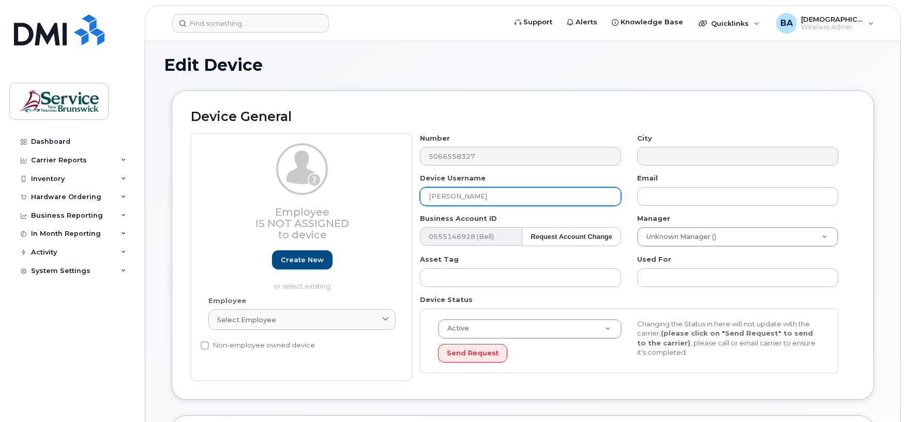
click at [491, 193] on input "Alain Smith" at bounding box center [520, 196] width 201 height 19
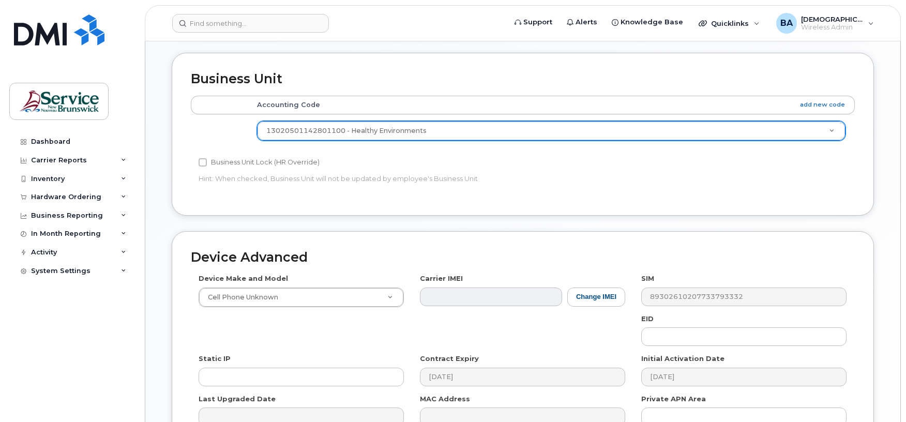
scroll to position [487, 0]
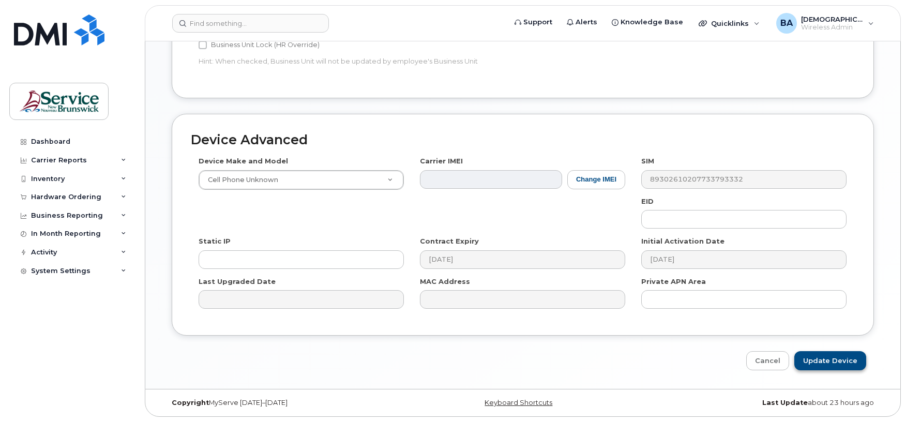
type input "Alain Smith (Bathurst)"
click at [821, 360] on input "Update Device" at bounding box center [830, 360] width 72 height 19
type input "Saving..."
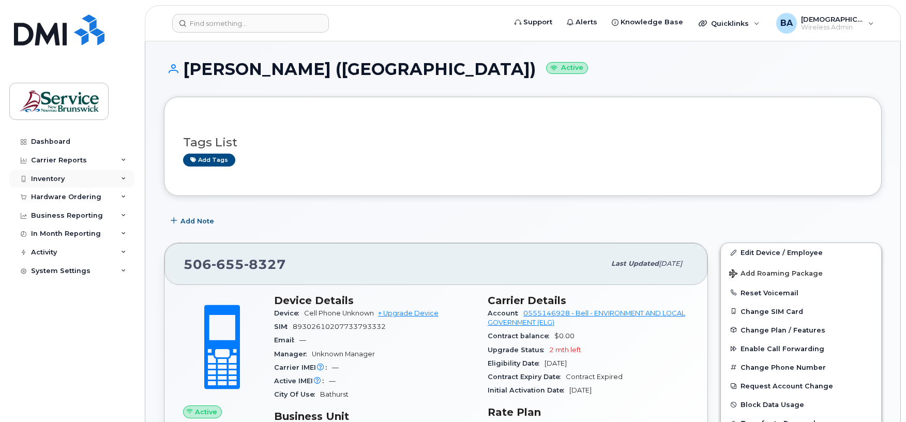
click at [50, 176] on div "Inventory" at bounding box center [48, 179] width 34 height 8
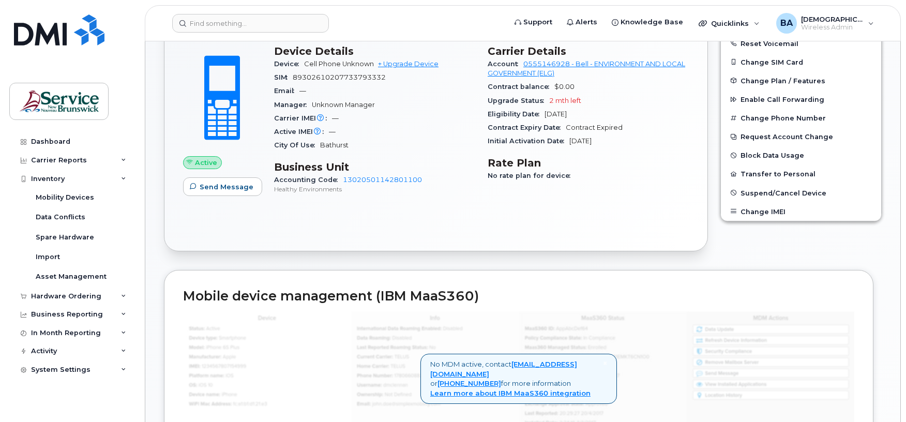
scroll to position [276, 0]
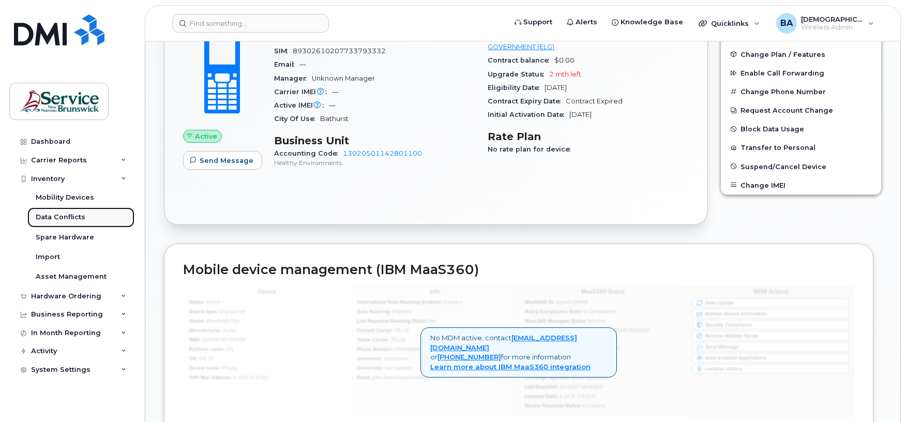
click at [80, 220] on div "Data Conflicts" at bounding box center [61, 217] width 50 height 9
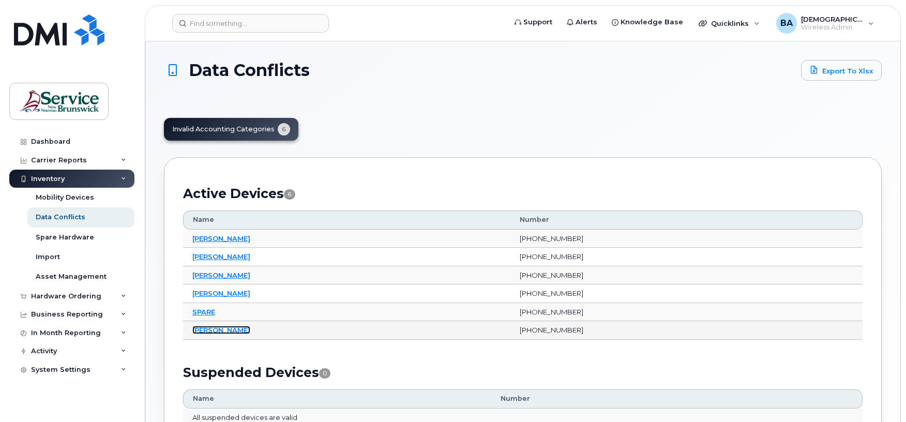
click at [204, 332] on link "[PERSON_NAME]" at bounding box center [221, 330] width 58 height 8
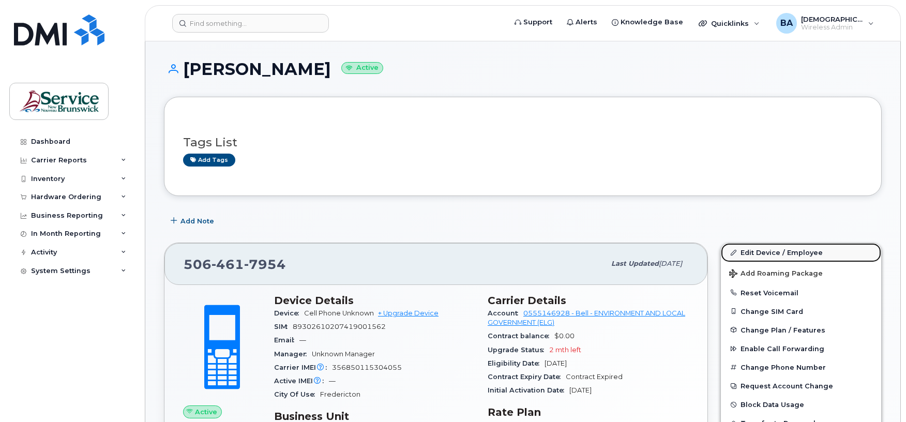
click at [786, 253] on link "Edit Device / Employee" at bounding box center [801, 252] width 160 height 19
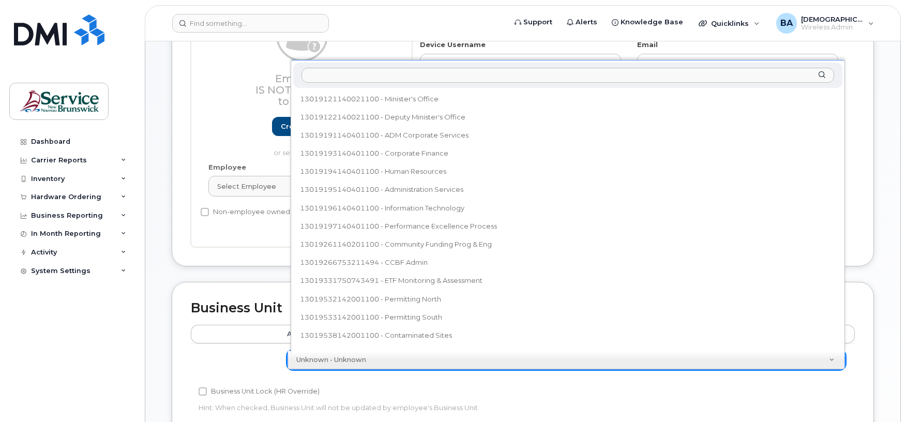
scroll to position [384, 0]
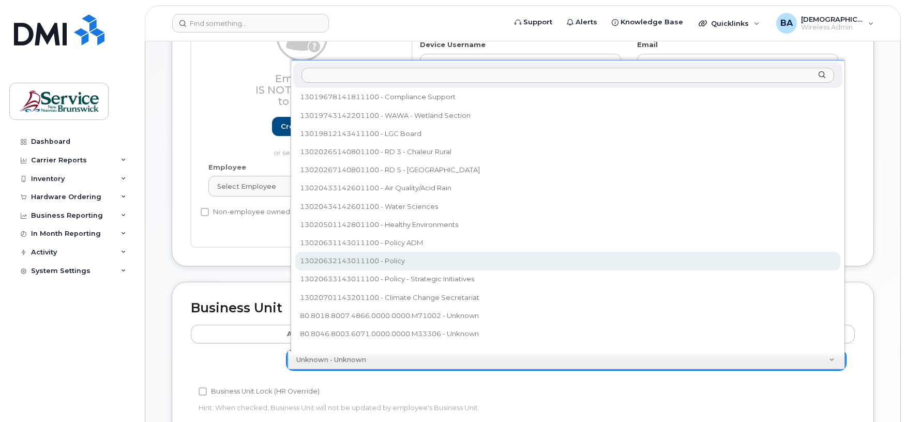
select select "35995794"
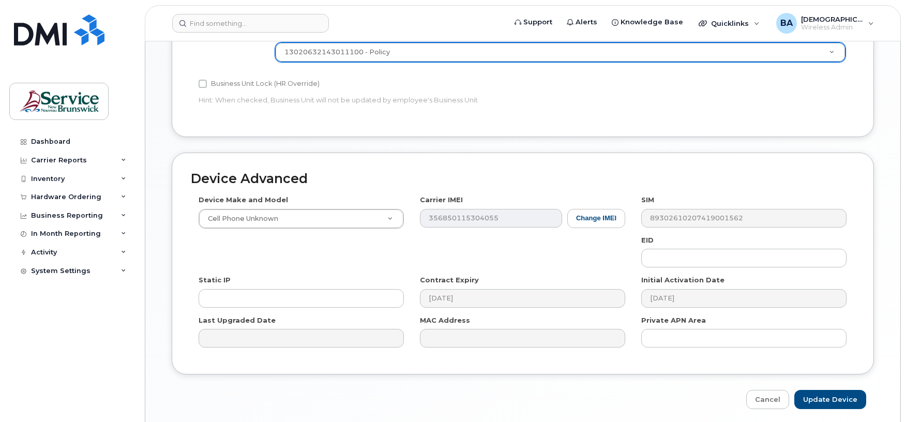
scroll to position [483, 0]
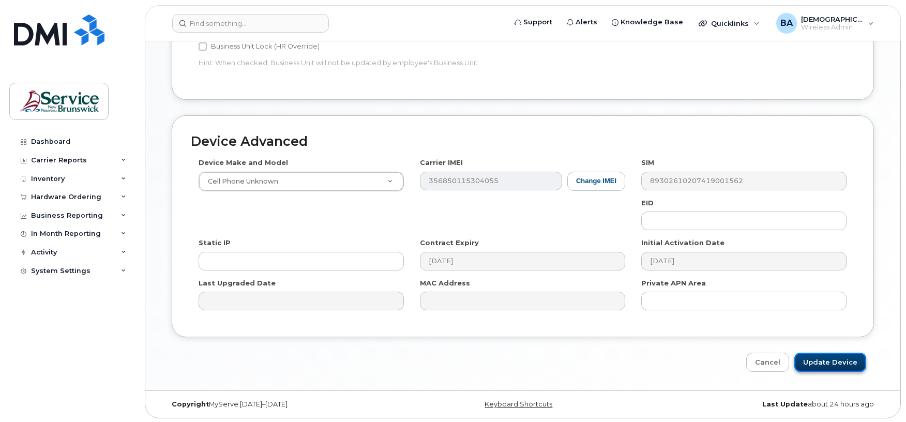
click at [821, 362] on input "Update Device" at bounding box center [830, 362] width 72 height 19
type input "Saving..."
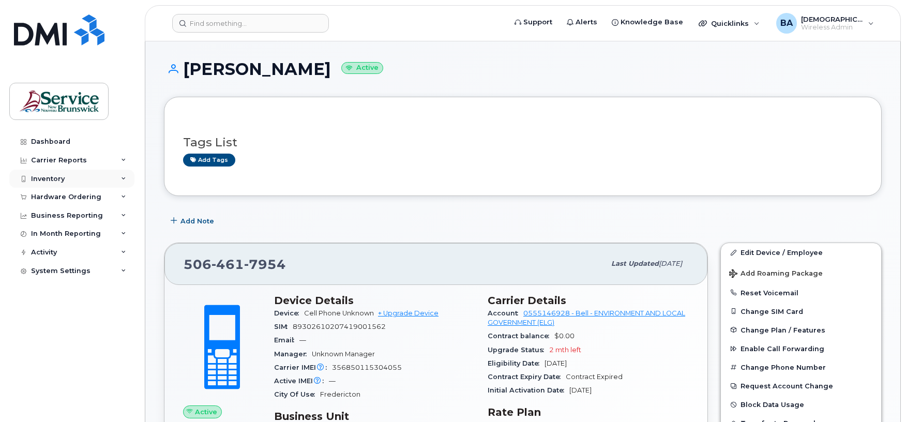
click at [54, 177] on div "Inventory" at bounding box center [48, 179] width 34 height 8
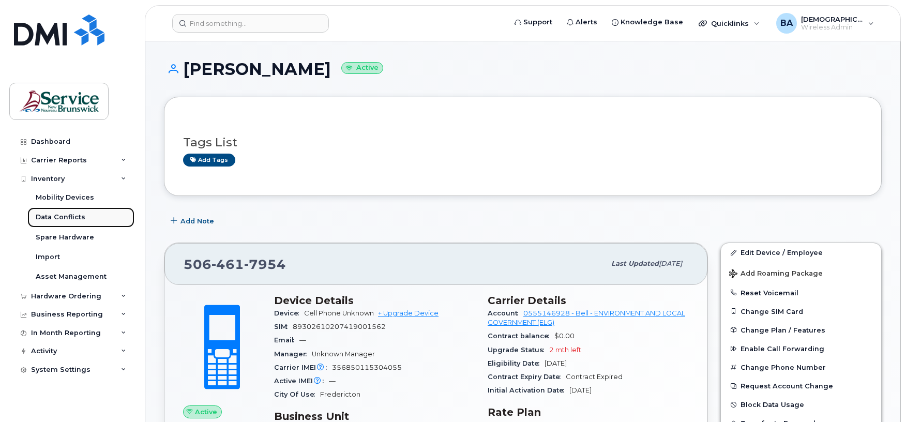
click at [66, 220] on div "Data Conflicts" at bounding box center [61, 217] width 50 height 9
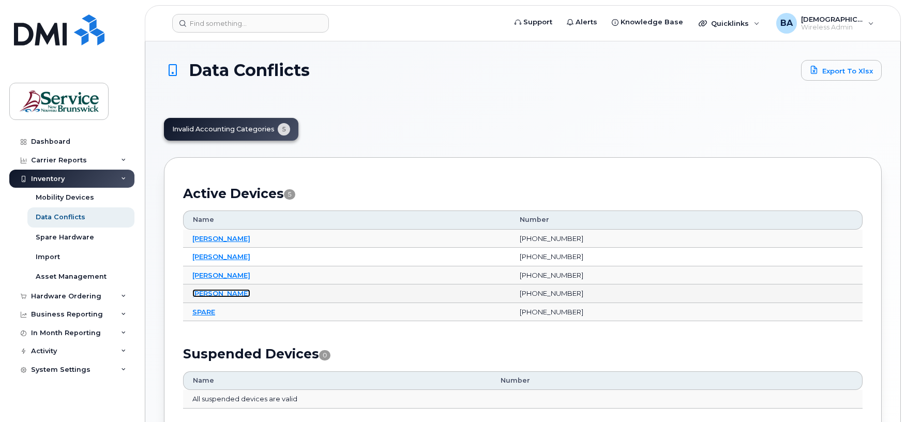
click at [203, 294] on link "Ryan Murphy" at bounding box center [221, 293] width 58 height 8
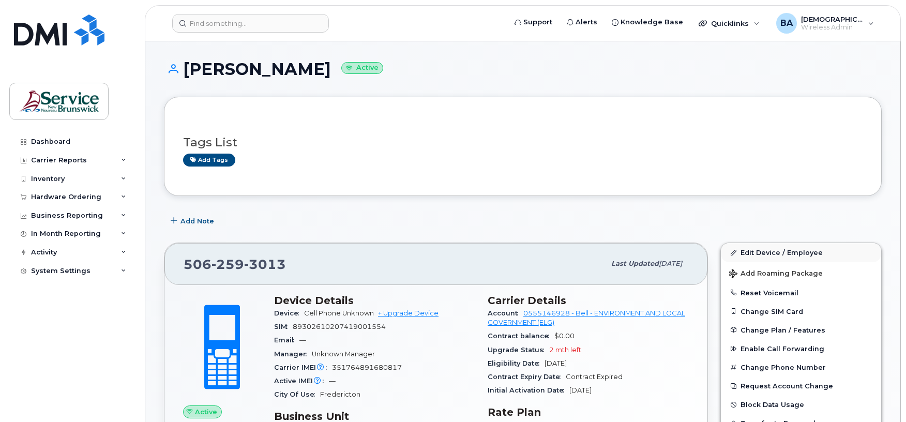
click at [777, 222] on div "Add Note" at bounding box center [523, 221] width 718 height 19
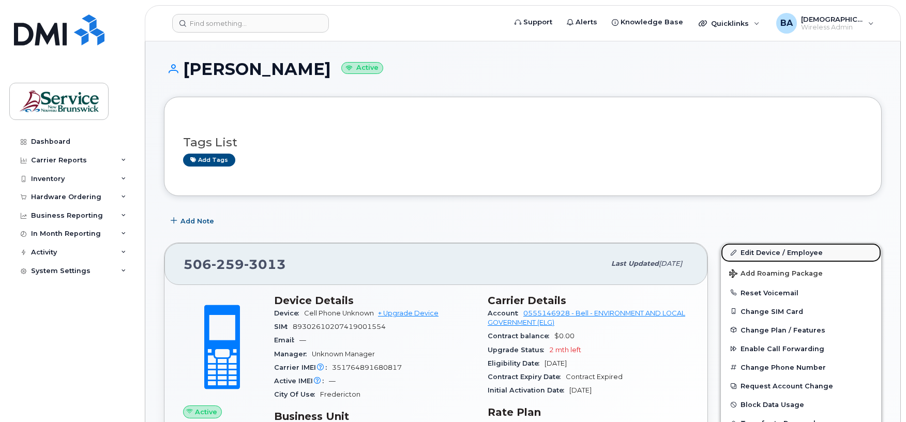
click at [773, 249] on link "Edit Device / Employee" at bounding box center [801, 252] width 160 height 19
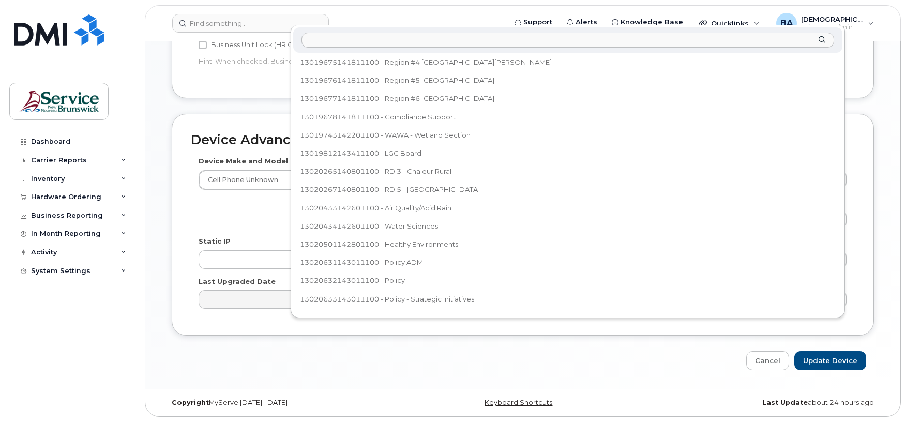
scroll to position [389, 0]
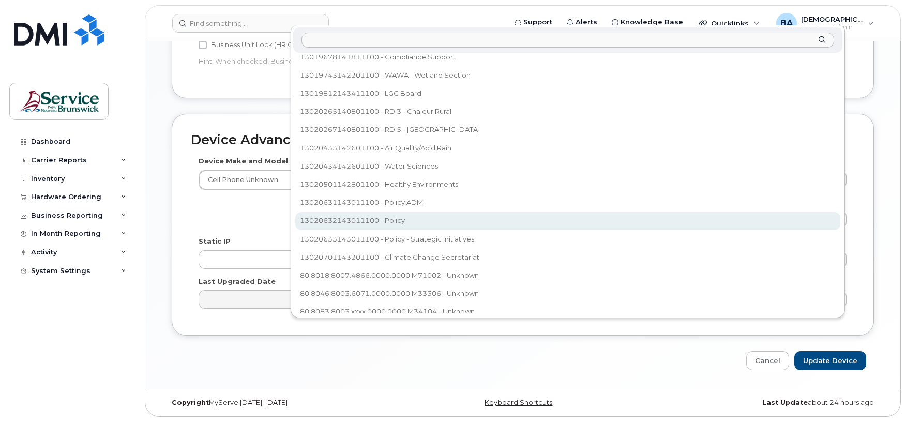
select select "35995794"
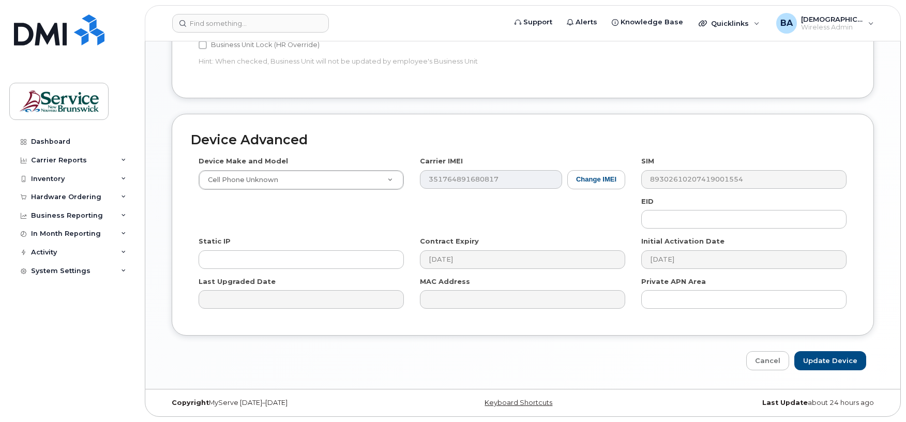
scroll to position [488, 0]
click at [837, 357] on input "Update Device" at bounding box center [830, 360] width 72 height 19
type input "Saving..."
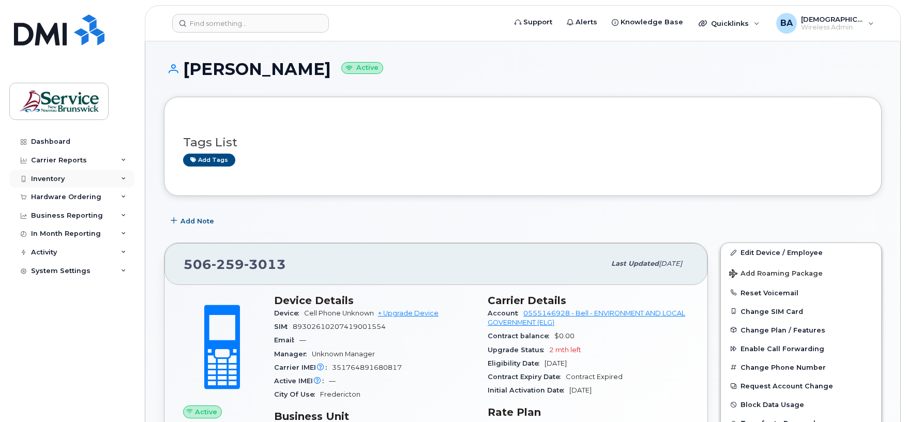
click at [75, 178] on div "Inventory" at bounding box center [71, 179] width 125 height 19
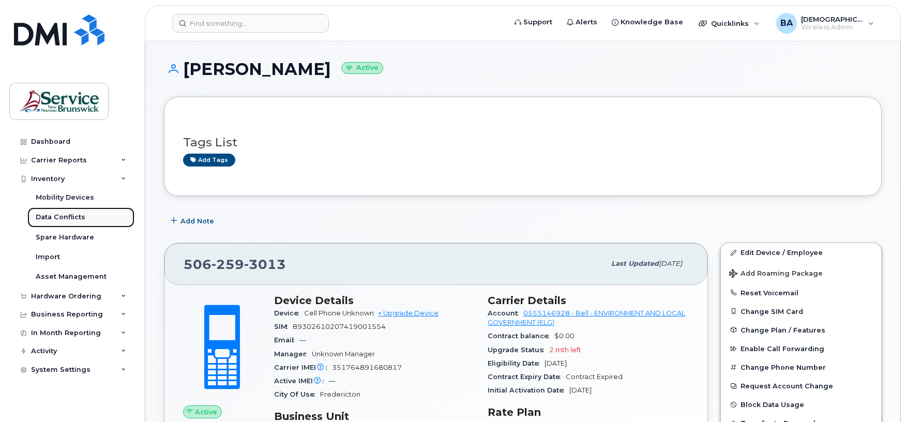
click at [71, 214] on div "Data Conflicts" at bounding box center [61, 217] width 50 height 9
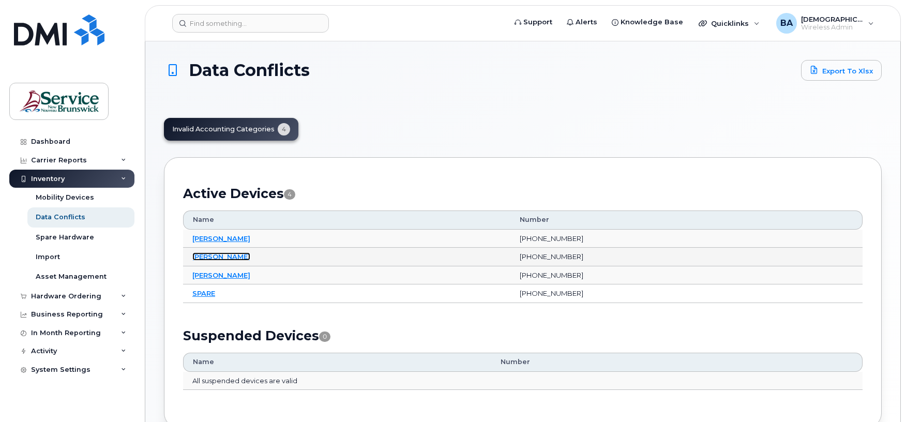
click at [218, 259] on link "[PERSON_NAME]" at bounding box center [221, 256] width 58 height 8
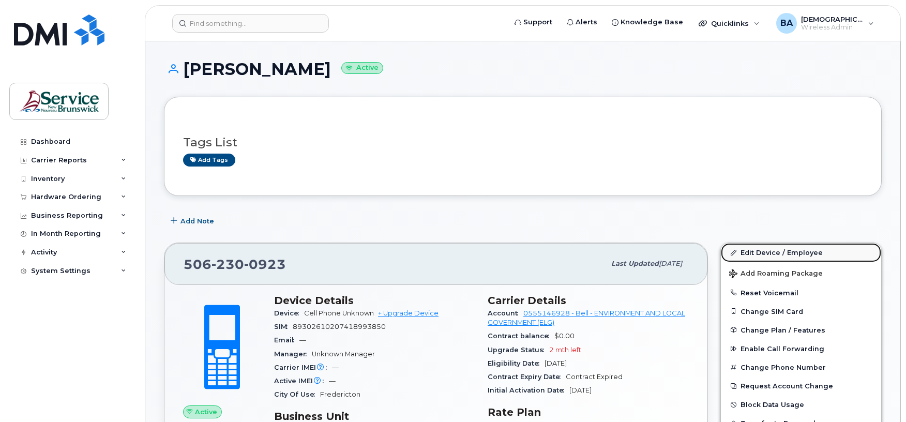
click at [753, 257] on link "Edit Device / Employee" at bounding box center [801, 252] width 160 height 19
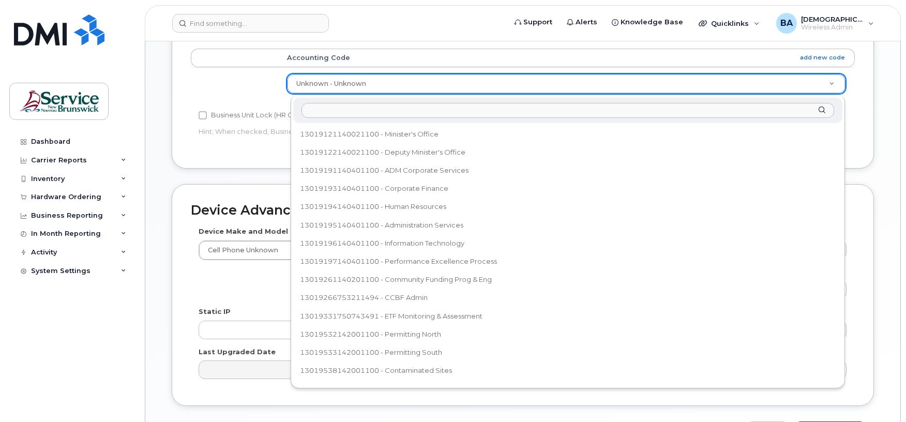
scroll to position [384, 0]
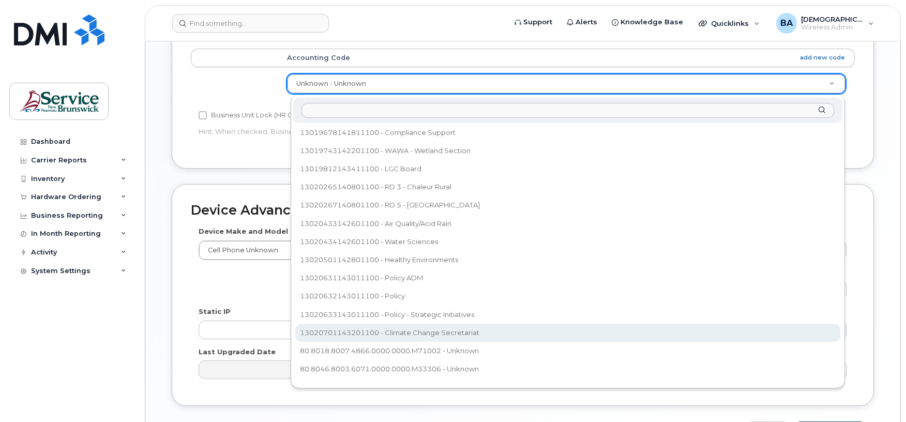
select select "35202606"
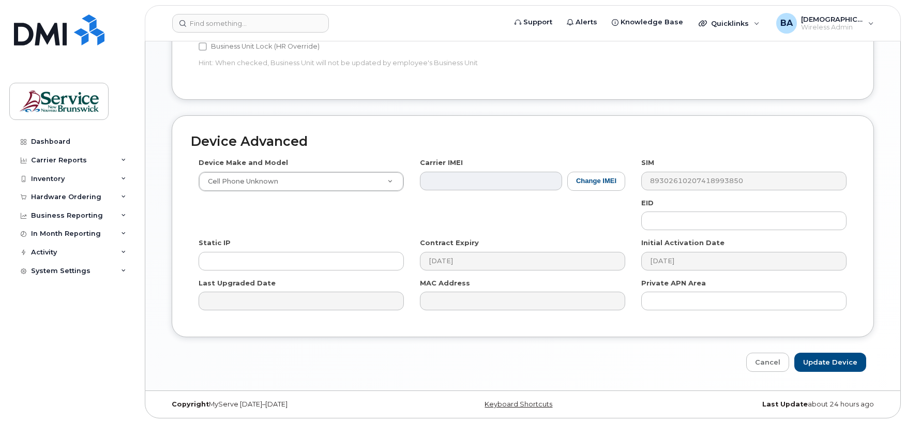
scroll to position [488, 0]
click at [803, 359] on input "Update Device" at bounding box center [830, 360] width 72 height 19
type input "Saving..."
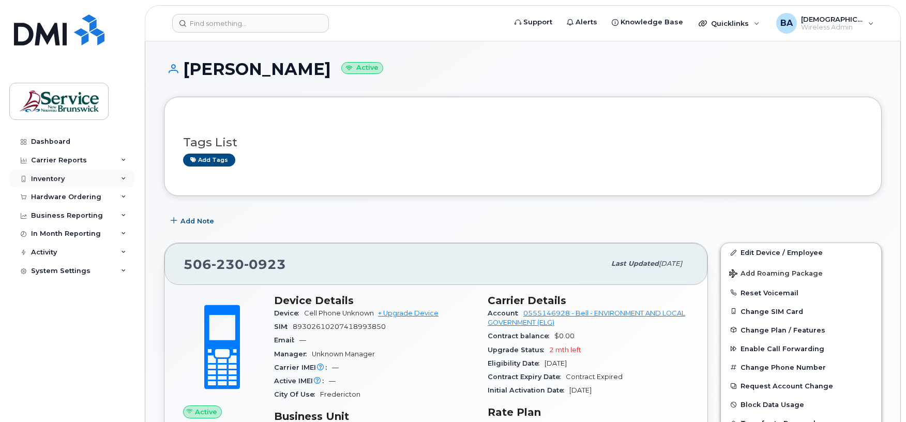
click at [38, 178] on div "Inventory" at bounding box center [48, 179] width 34 height 8
